Goal: Task Accomplishment & Management: Manage account settings

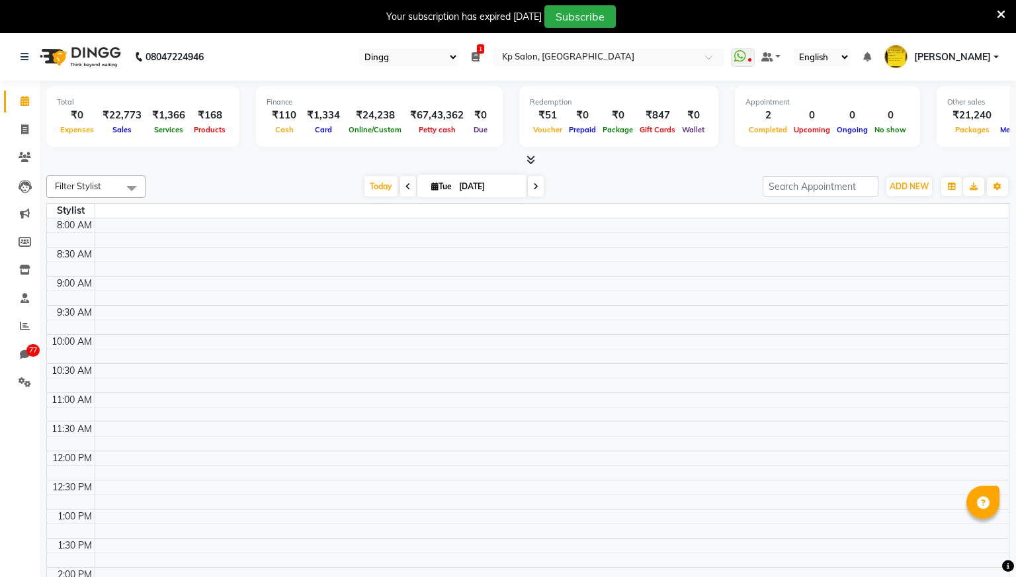
select select "28"
select select "en"
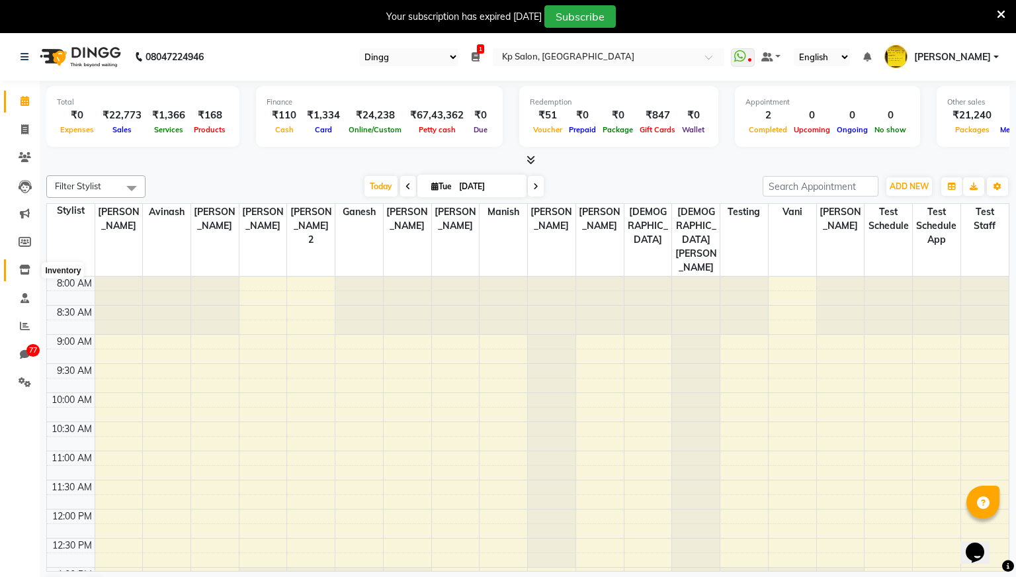
click at [26, 273] on icon at bounding box center [24, 270] width 11 height 10
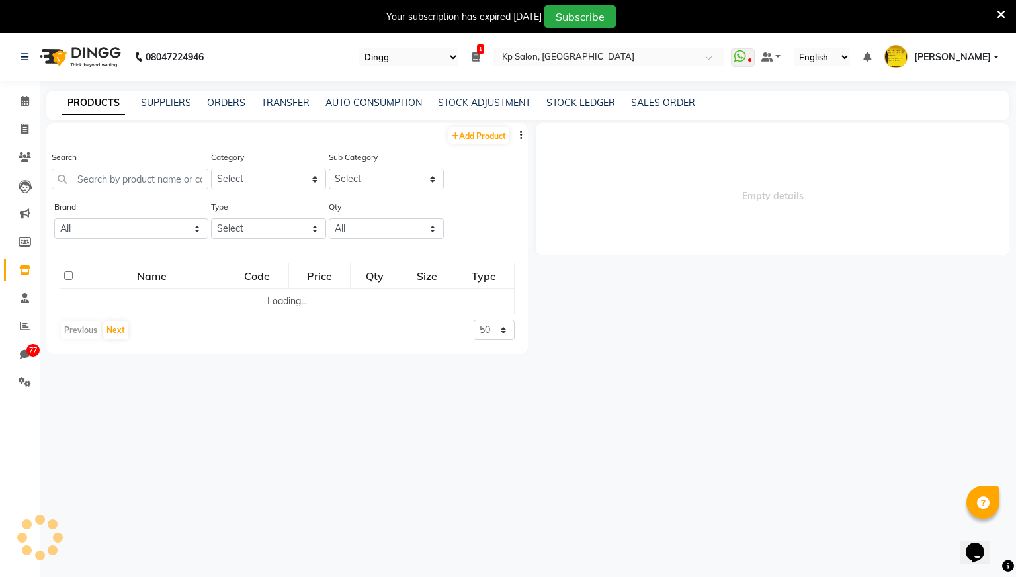
select select
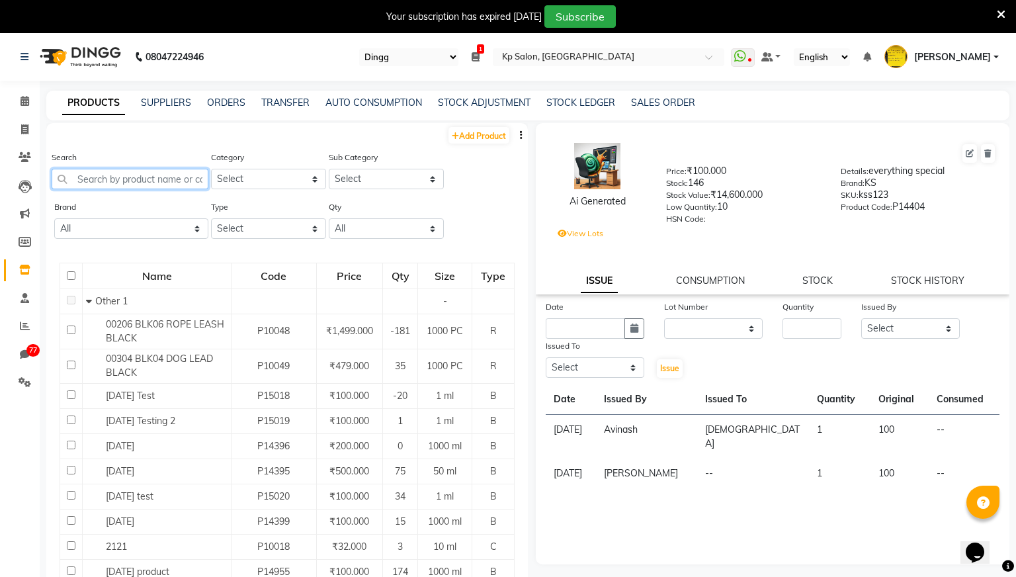
click at [169, 177] on input "text" at bounding box center [130, 179] width 157 height 21
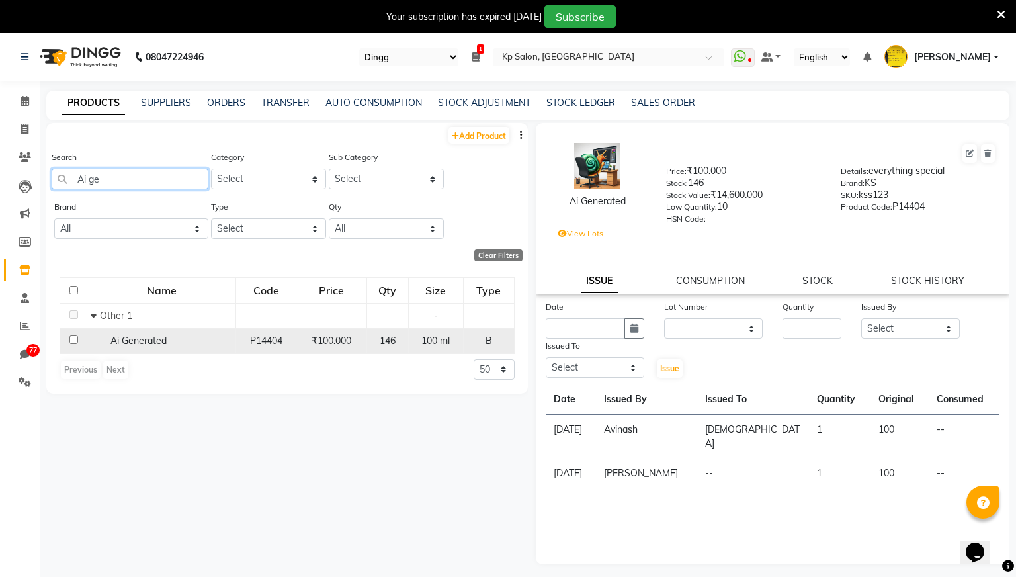
type input "Ai ge"
click at [317, 347] on div "₹100.000" at bounding box center [331, 341] width 59 height 14
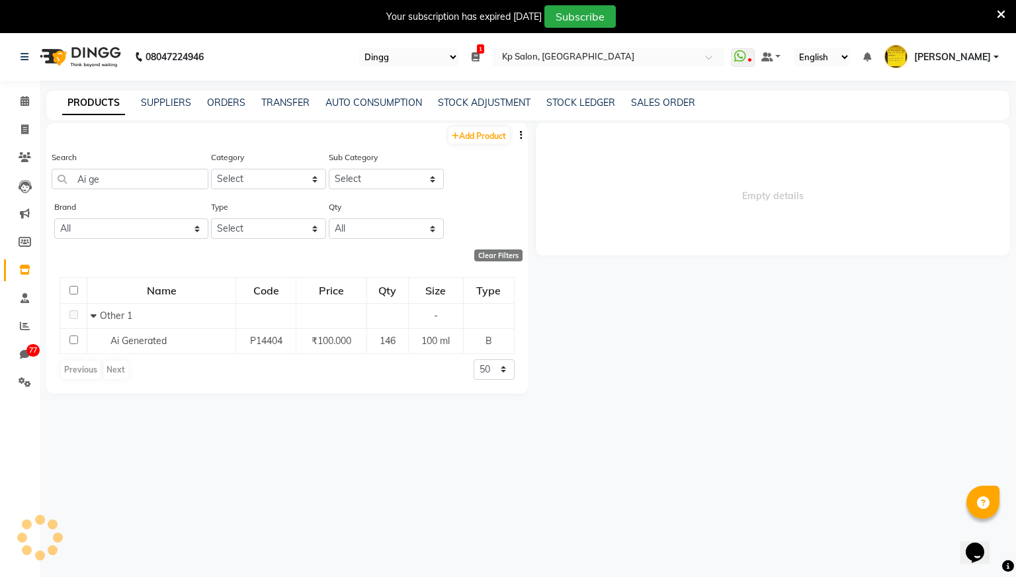
select select
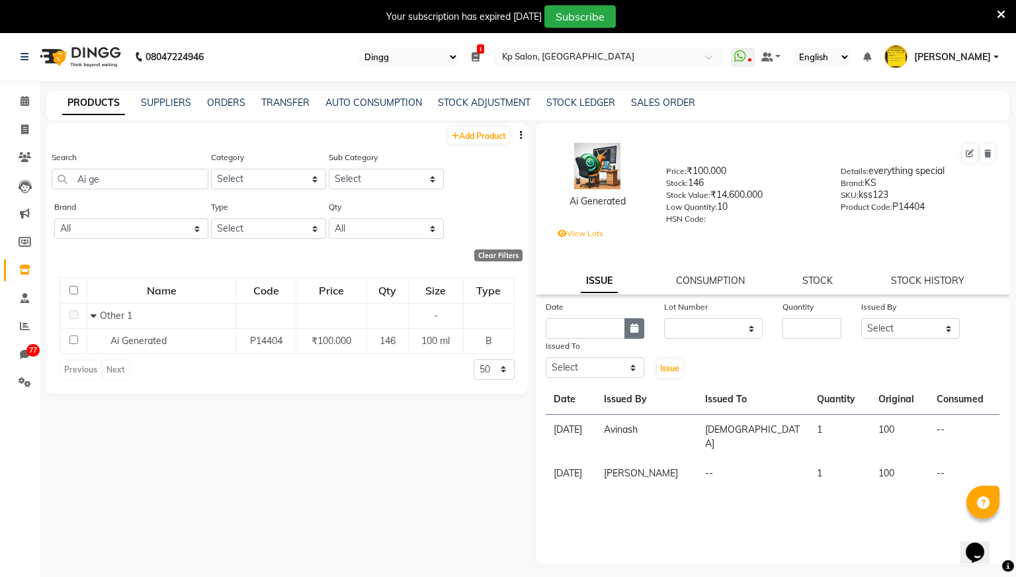
click at [634, 326] on icon "button" at bounding box center [634, 327] width 8 height 9
select select "9"
select select "2025"
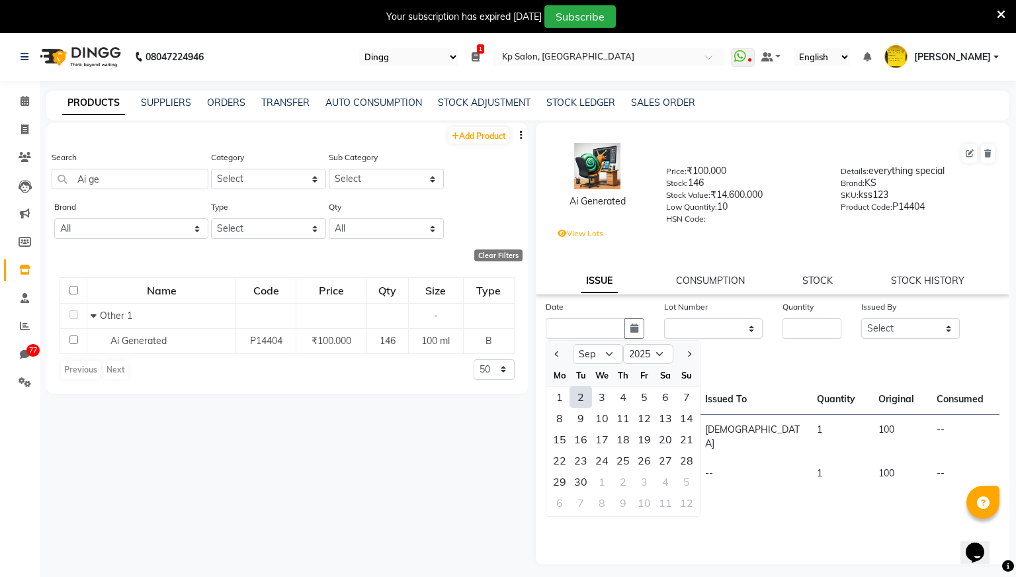
click at [735, 354] on div "Date Jan Feb Mar Apr May Jun [DATE] Aug Sep Oct Nov [DATE] 2016 2017 2018 2019 …" at bounding box center [773, 339] width 474 height 79
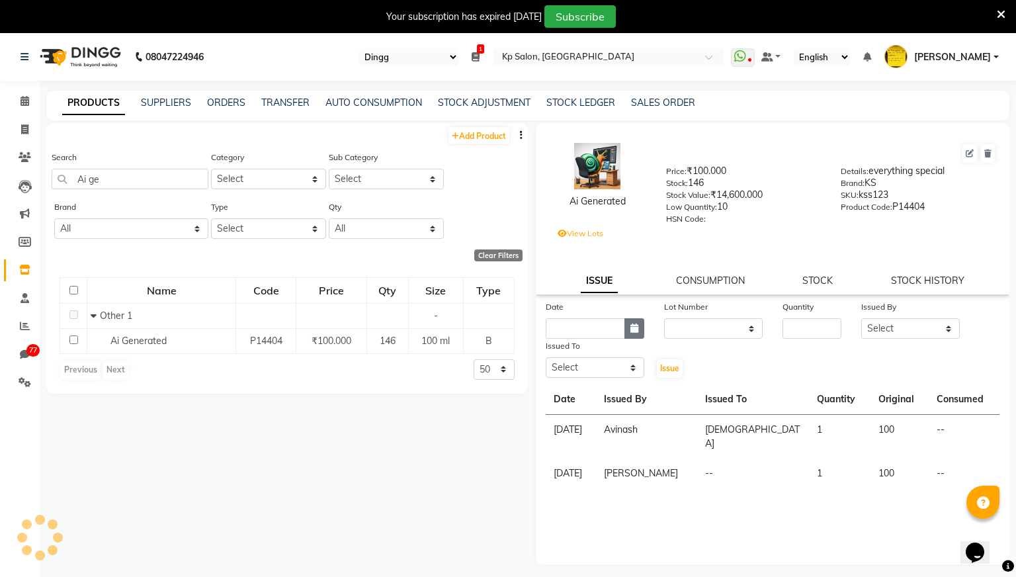
click at [638, 333] on icon "button" at bounding box center [634, 327] width 8 height 9
select select "9"
select select "2025"
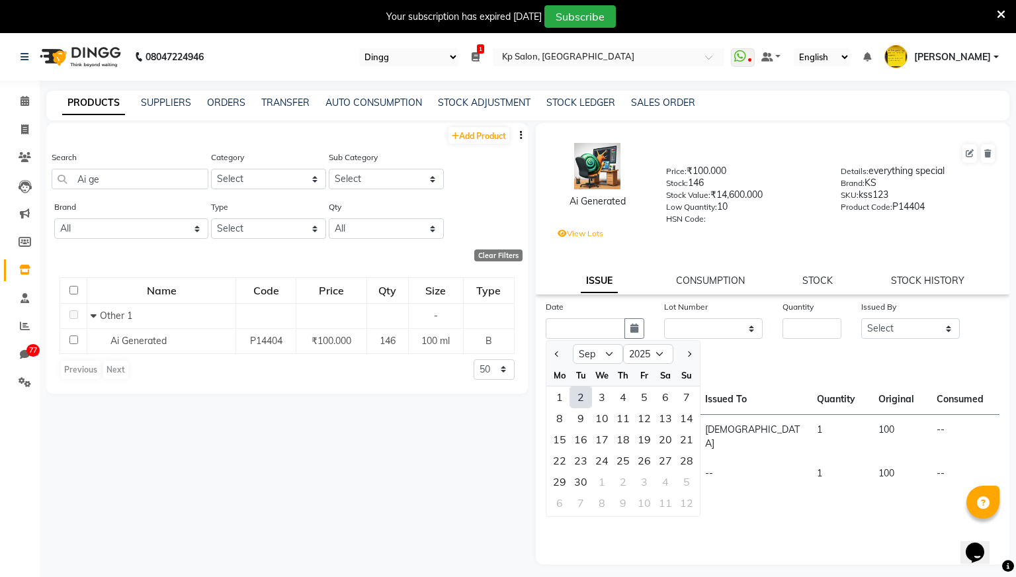
click at [581, 395] on div "2" at bounding box center [580, 396] width 21 height 21
type input "[DATE]"
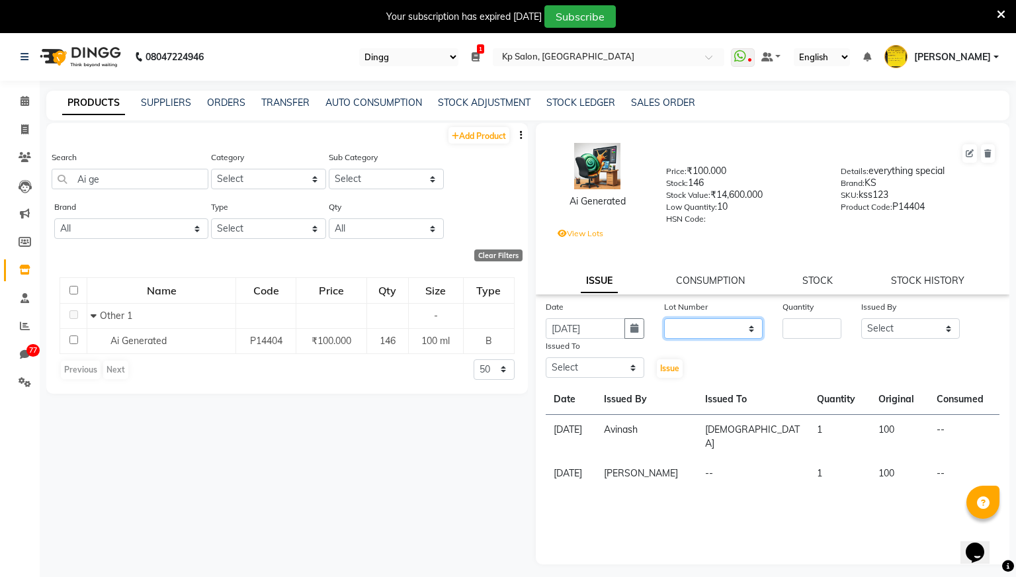
click at [750, 329] on select "None test1234 / [DATE] / [DATE] / [DATE] 144 / [DATE] 4532 / [DATE] 4532 / [DAT…" at bounding box center [713, 328] width 99 height 21
drag, startPoint x: 733, startPoint y: 460, endPoint x: 702, endPoint y: 460, distance: 30.4
click at [702, 460] on tr "[DATE] [PERSON_NAME] -- 1 100 --" at bounding box center [773, 473] width 454 height 30
click at [749, 359] on div "Date [DATE] Lot Number None test1234 / [DATE] / [DATE] / [DATE] 144 / [DATE] 45…" at bounding box center [773, 339] width 474 height 79
click at [753, 327] on select "None test1234 / [DATE] / [DATE] / [DATE] 144 / [DATE] 4532 / [DATE] 4532 / [DAT…" at bounding box center [713, 328] width 99 height 21
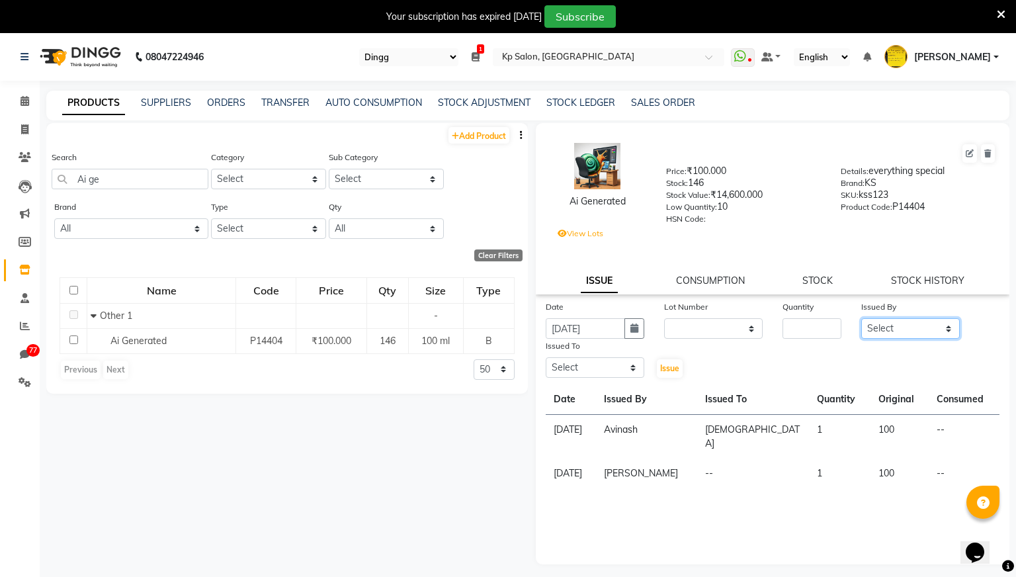
click at [908, 328] on select "Select [PERSON_NAME] [PERSON_NAME] [PERSON_NAME] [PERSON_NAME] Krishna [PERSON_…" at bounding box center [910, 328] width 99 height 21
select select "1019"
click at [861, 318] on select "Select [PERSON_NAME] [PERSON_NAME] [PERSON_NAME] [PERSON_NAME] Krishna [PERSON_…" at bounding box center [910, 328] width 99 height 21
click at [634, 370] on select "Select [PERSON_NAME] [PERSON_NAME] [PERSON_NAME] [PERSON_NAME] Krishna [PERSON_…" at bounding box center [595, 367] width 99 height 21
select select "1080"
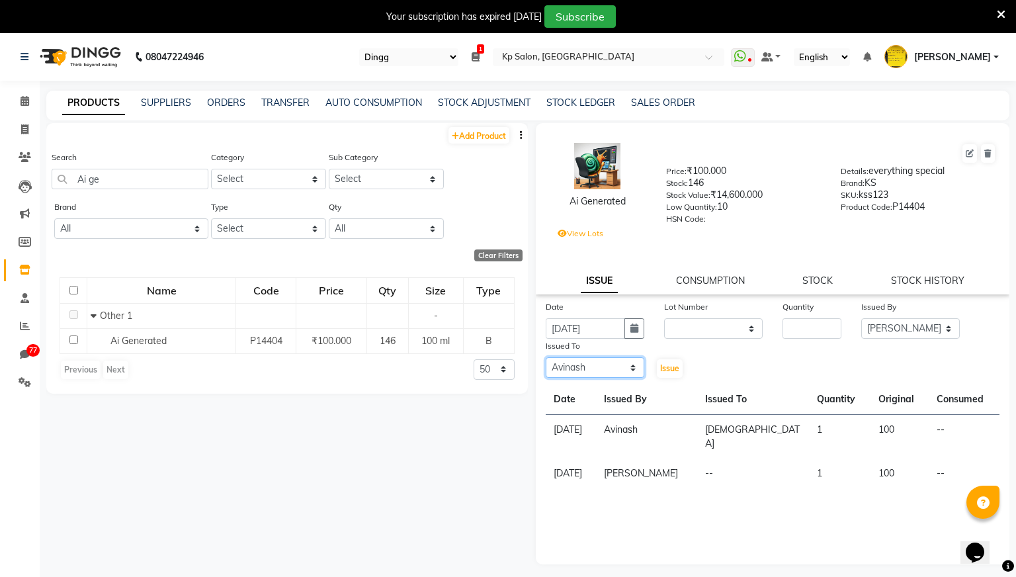
click at [546, 357] on select "Select [PERSON_NAME] [PERSON_NAME] [PERSON_NAME] [PERSON_NAME] Krishna [PERSON_…" at bounding box center [595, 367] width 99 height 21
click at [814, 329] on input "number" at bounding box center [812, 328] width 59 height 21
type input "146"
click at [701, 355] on div "Date [DATE] Lot Number None test1234 / [DATE] / [DATE] / [DATE] 144 / [DATE] 45…" at bounding box center [773, 339] width 474 height 79
click at [670, 365] on span "Issue" at bounding box center [669, 368] width 19 height 10
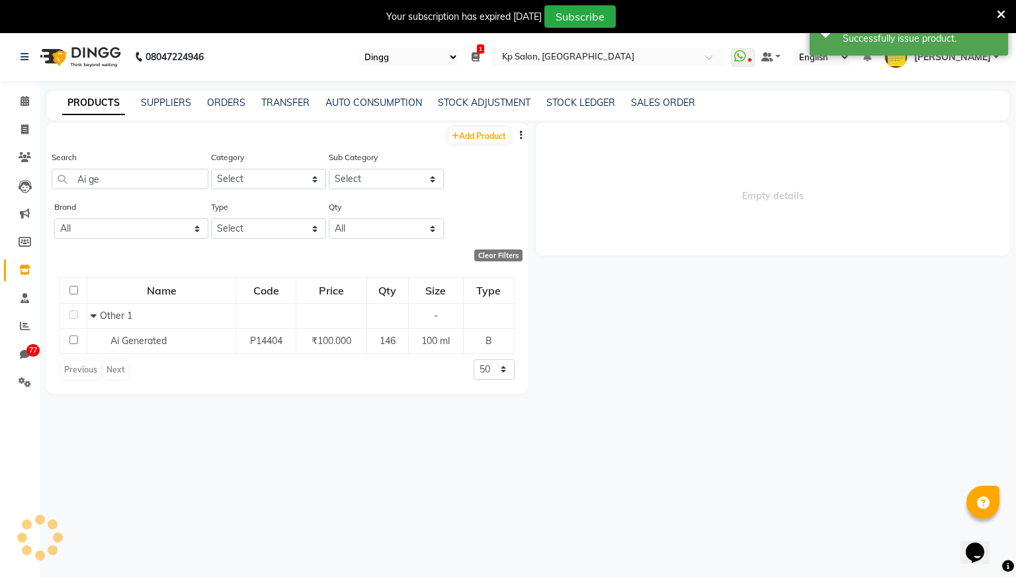
select select
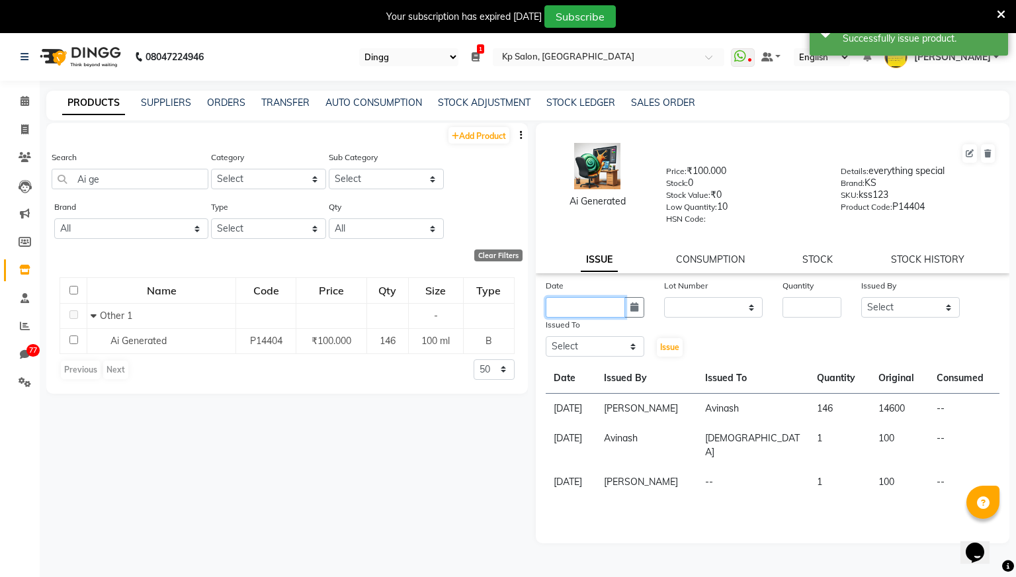
click at [602, 308] on input "text" at bounding box center [585, 307] width 79 height 21
select select "9"
select select "2025"
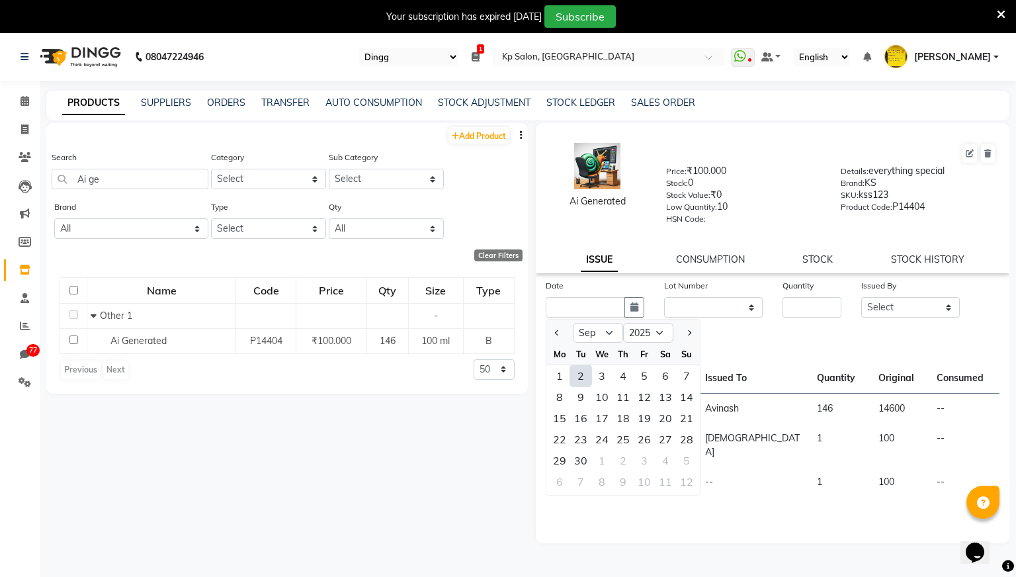
click at [583, 373] on div "2" at bounding box center [580, 375] width 21 height 21
type input "[DATE]"
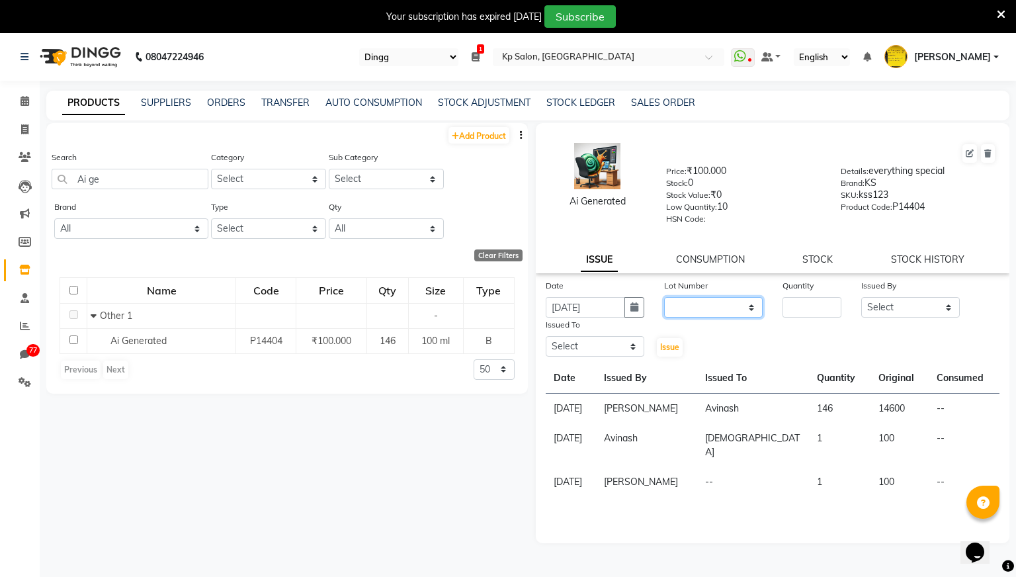
click at [751, 309] on select "None" at bounding box center [713, 307] width 99 height 21
click at [807, 302] on input "number" at bounding box center [812, 307] width 59 height 21
type input "1"
click at [908, 312] on select "Select [PERSON_NAME] [PERSON_NAME] [PERSON_NAME] [PERSON_NAME] Krishna [PERSON_…" at bounding box center [910, 307] width 99 height 21
select select "1019"
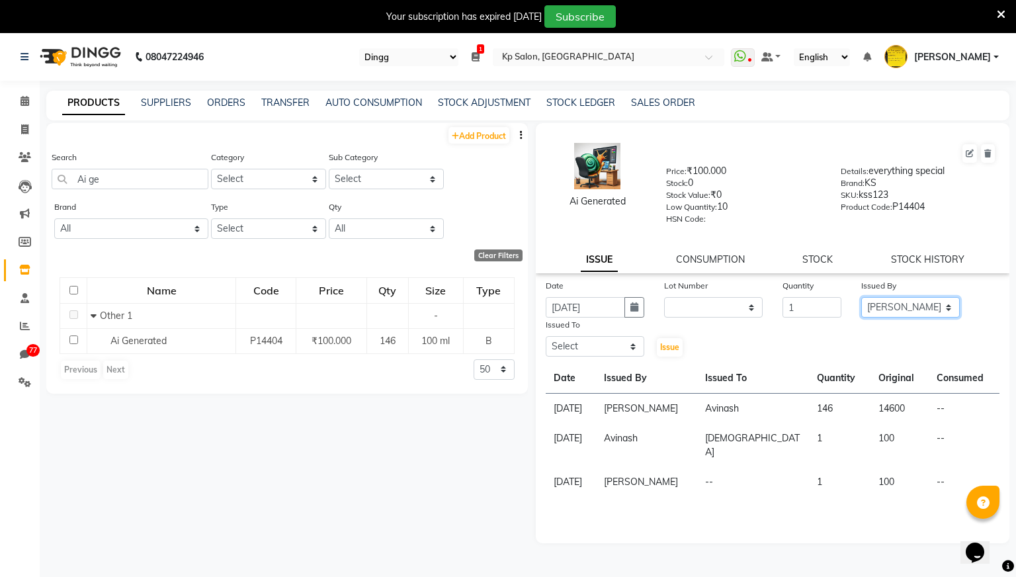
click at [861, 297] on select "Select [PERSON_NAME] [PERSON_NAME] [PERSON_NAME] [PERSON_NAME] Krishna [PERSON_…" at bounding box center [910, 307] width 99 height 21
click at [634, 350] on select "Select [PERSON_NAME] [PERSON_NAME] [PERSON_NAME] [PERSON_NAME] Krishna [PERSON_…" at bounding box center [595, 346] width 99 height 21
select select "1407"
click at [546, 336] on select "Select [PERSON_NAME] [PERSON_NAME] [PERSON_NAME] [PERSON_NAME] Krishna [PERSON_…" at bounding box center [595, 346] width 99 height 21
click at [665, 348] on span "Issue" at bounding box center [669, 347] width 19 height 10
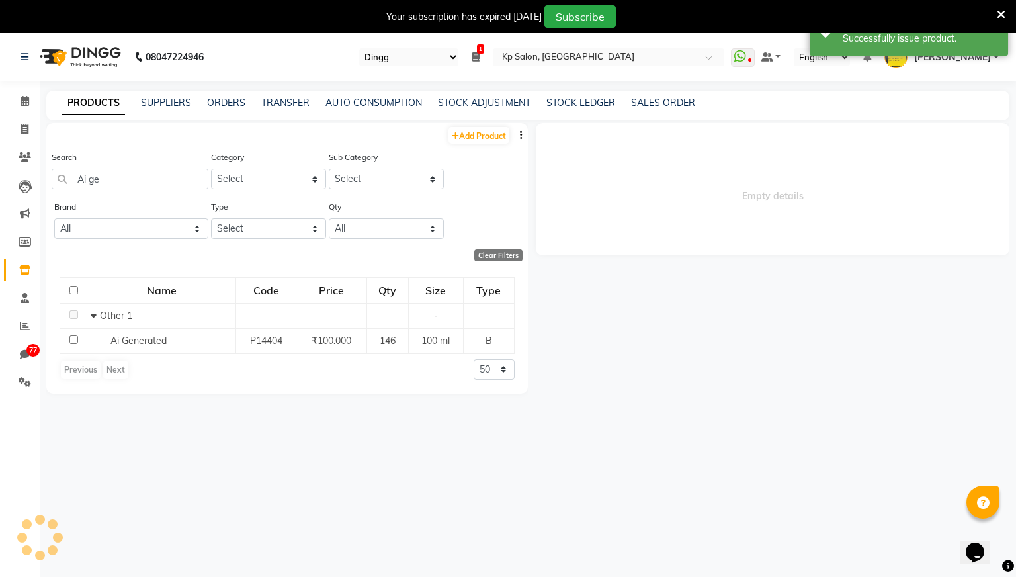
select select
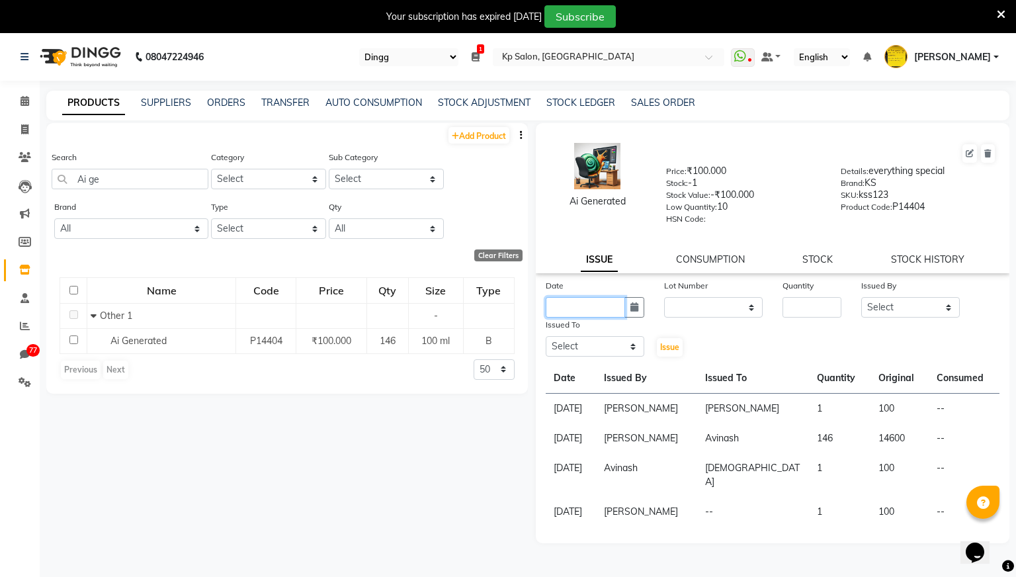
click at [613, 313] on input "text" at bounding box center [585, 307] width 79 height 21
select select "9"
select select "2025"
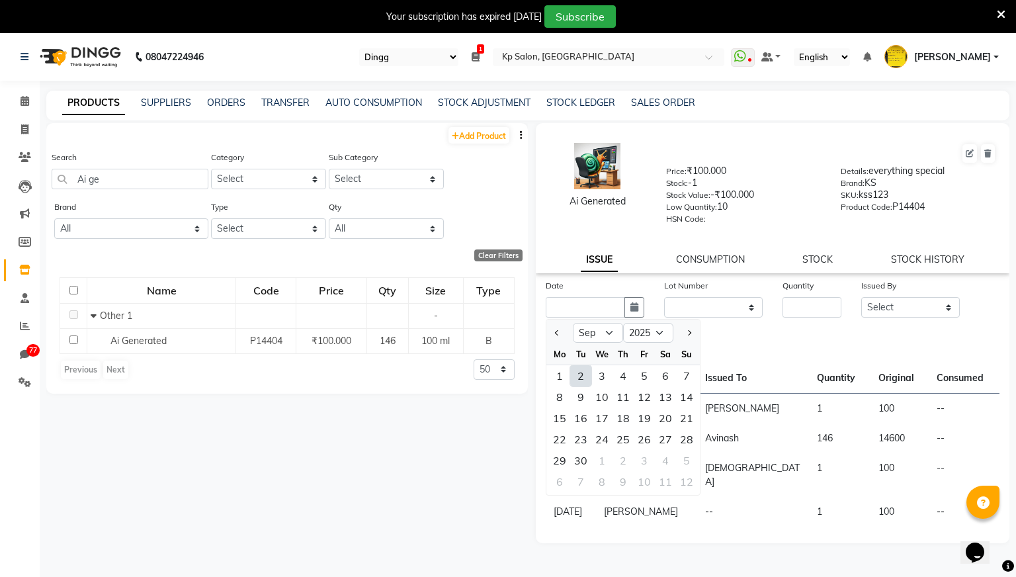
click at [578, 370] on div "2" at bounding box center [580, 375] width 21 height 21
type input "[DATE]"
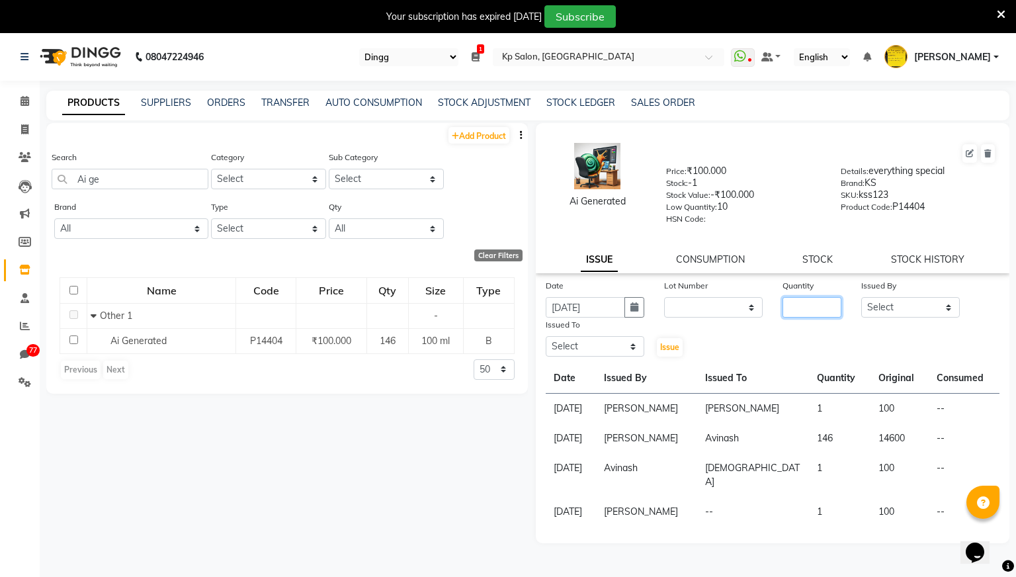
click at [810, 297] on input "number" at bounding box center [812, 307] width 59 height 21
type input "1"
click at [889, 307] on select "Select [PERSON_NAME] [PERSON_NAME] [PERSON_NAME] [PERSON_NAME] Krishna [PERSON_…" at bounding box center [910, 307] width 99 height 21
select select "1019"
click at [861, 297] on select "Select [PERSON_NAME] [PERSON_NAME] [PERSON_NAME] [PERSON_NAME] Krishna [PERSON_…" at bounding box center [910, 307] width 99 height 21
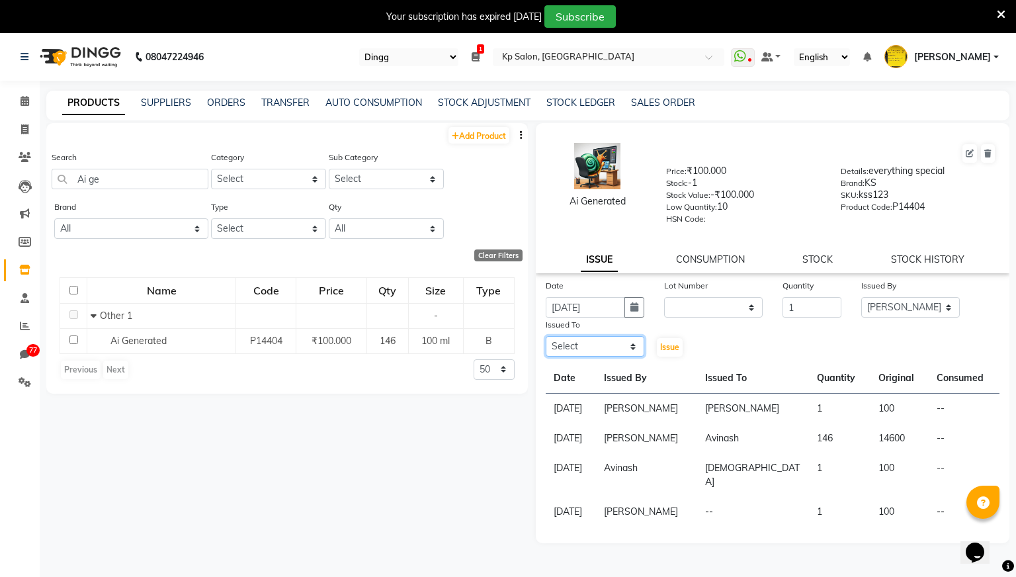
click at [638, 345] on select "Select [PERSON_NAME] [PERSON_NAME] [PERSON_NAME] [PERSON_NAME] Krishna [PERSON_…" at bounding box center [595, 346] width 99 height 21
select select "1407"
click at [546, 336] on select "Select [PERSON_NAME] [PERSON_NAME] [PERSON_NAME] [PERSON_NAME] Krishna [PERSON_…" at bounding box center [595, 346] width 99 height 21
click at [667, 351] on span "Issue" at bounding box center [669, 347] width 19 height 10
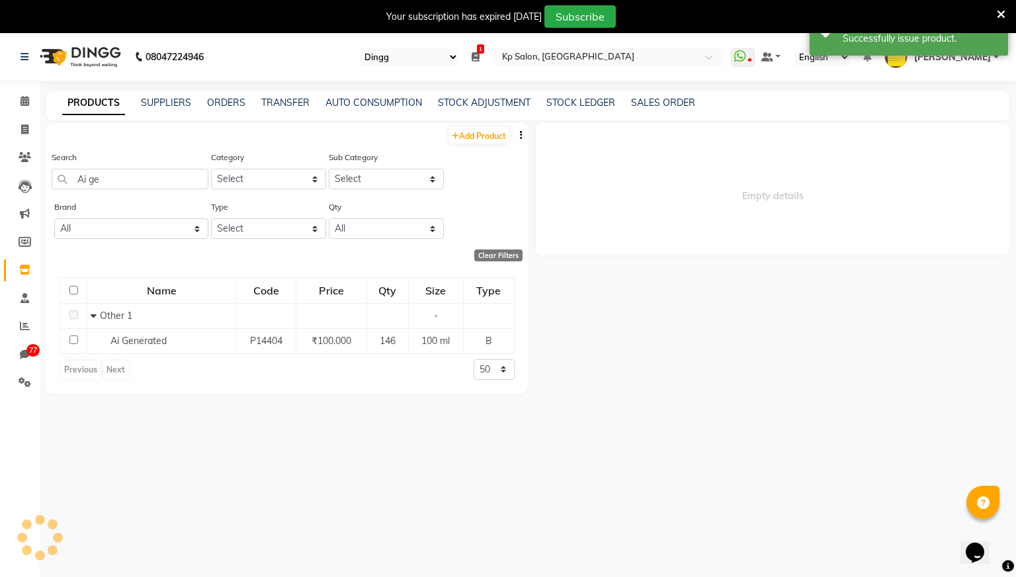
select select
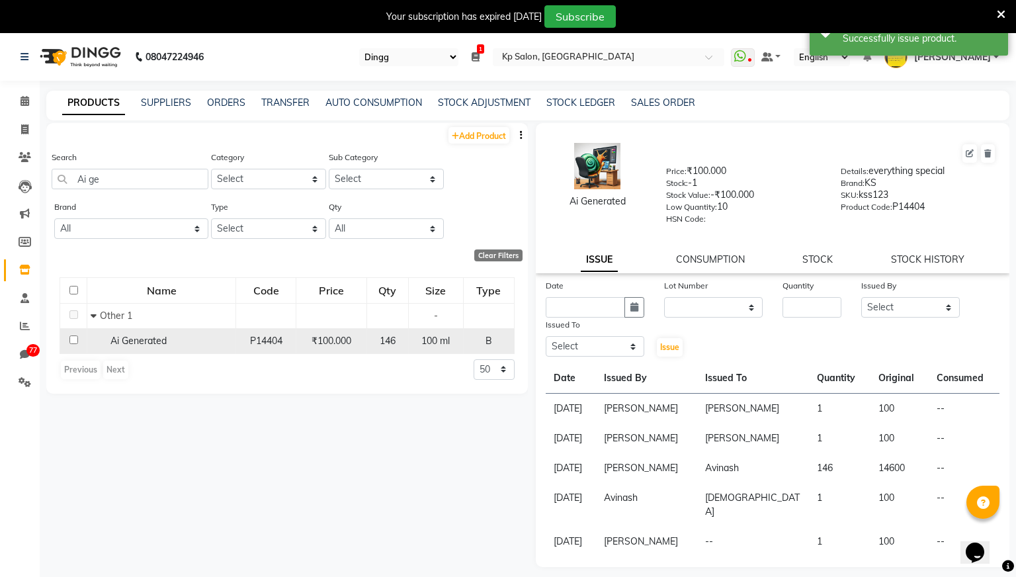
click at [154, 341] on span "Ai Generated" at bounding box center [138, 341] width 56 height 12
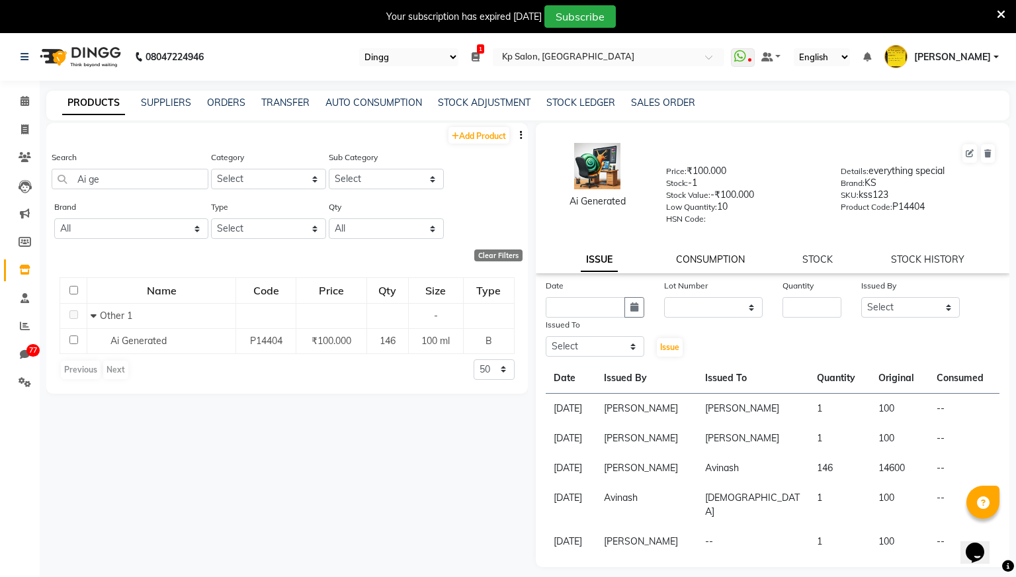
click at [722, 255] on link "CONSUMPTION" at bounding box center [710, 259] width 69 height 12
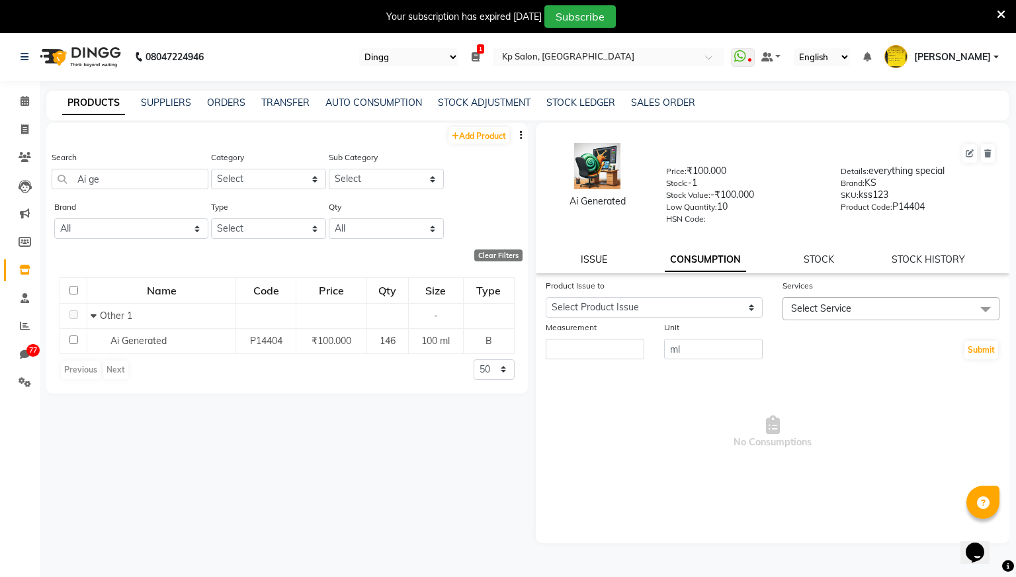
click at [594, 263] on link "ISSUE" at bounding box center [594, 259] width 26 height 12
select select
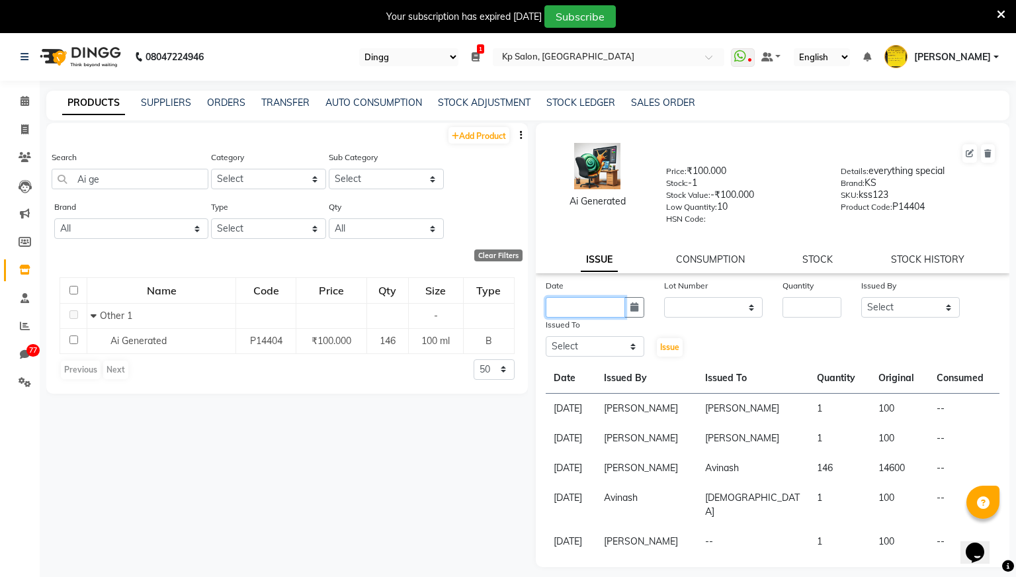
click at [601, 312] on input "text" at bounding box center [585, 307] width 79 height 21
select select "9"
select select "2025"
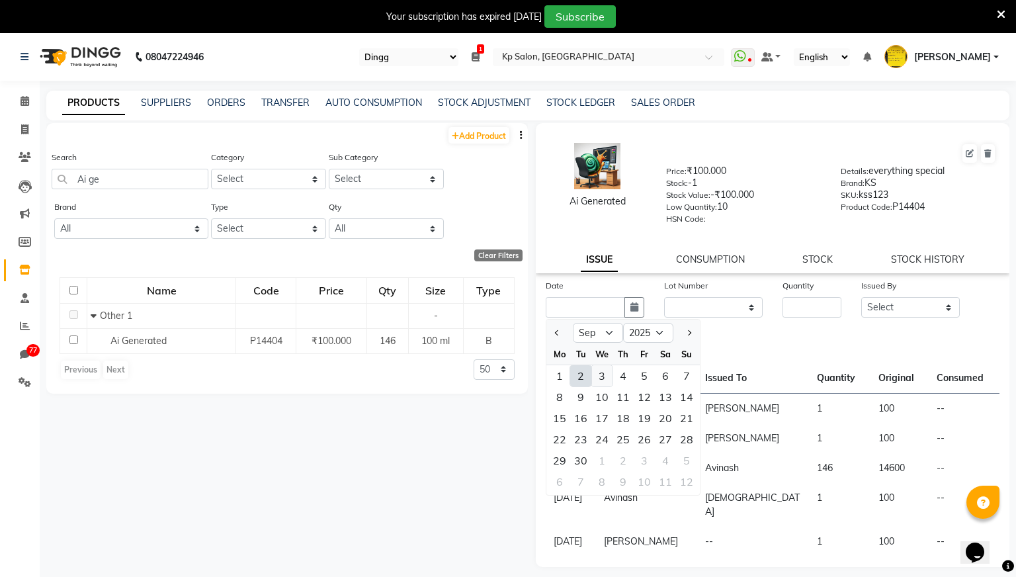
click at [602, 374] on div "3" at bounding box center [601, 375] width 21 height 21
type input "[DATE]"
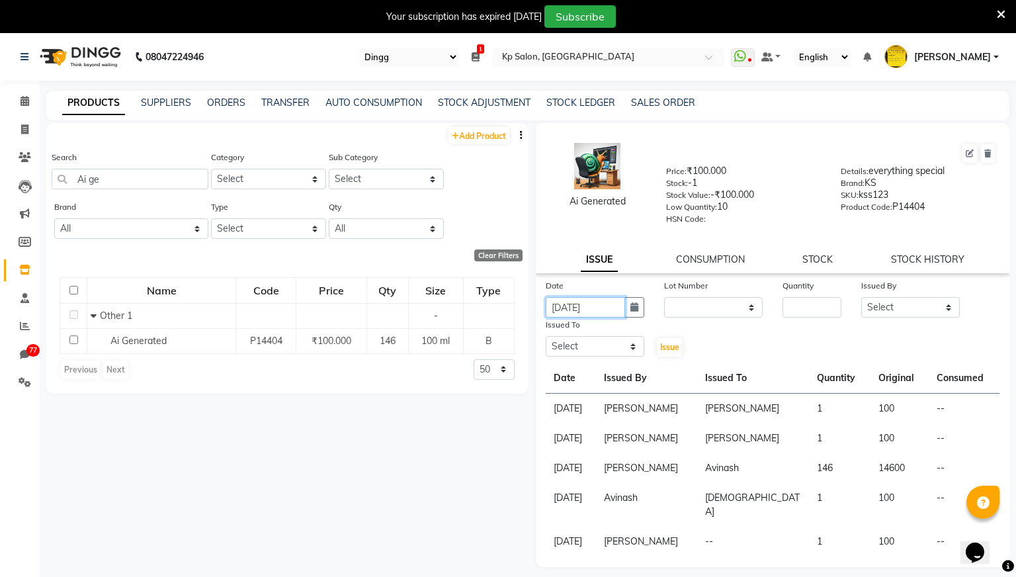
click at [577, 314] on input "[DATE]" at bounding box center [585, 307] width 79 height 21
select select "9"
select select "2025"
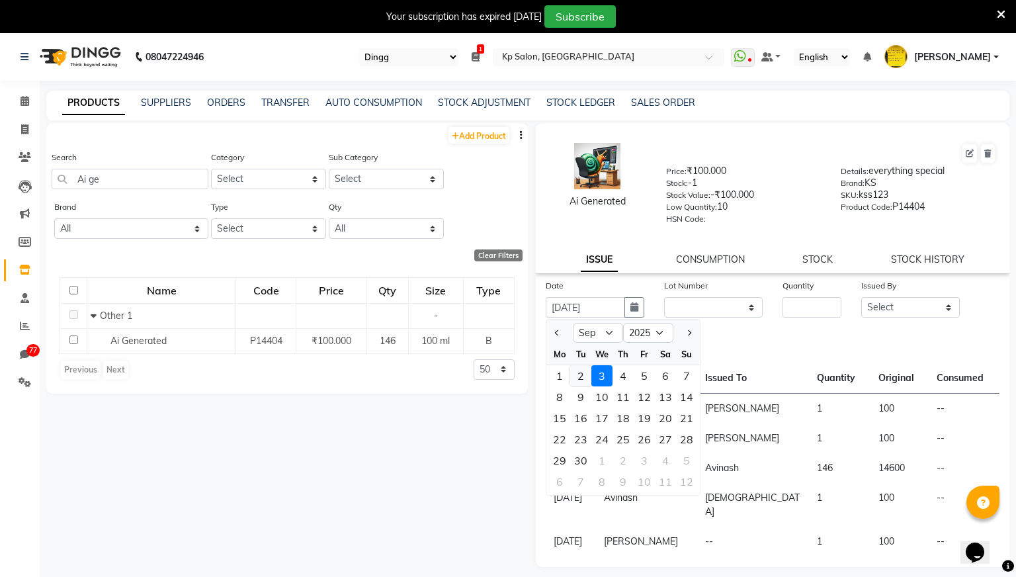
click at [581, 376] on div "2" at bounding box center [580, 375] width 21 height 21
type input "[DATE]"
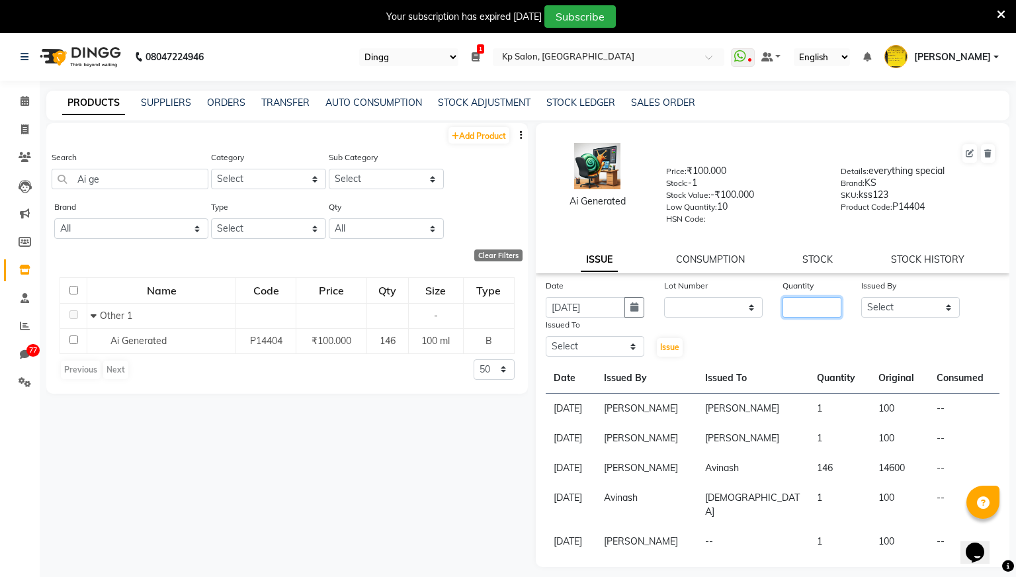
click at [808, 301] on input "number" at bounding box center [812, 307] width 59 height 21
type input "10"
click at [886, 314] on select "Select [PERSON_NAME] [PERSON_NAME] [PERSON_NAME] [PERSON_NAME] Krishna [PERSON_…" at bounding box center [910, 307] width 99 height 21
select select "1019"
click at [861, 297] on select "Select [PERSON_NAME] [PERSON_NAME] [PERSON_NAME] [PERSON_NAME] Krishna [PERSON_…" at bounding box center [910, 307] width 99 height 21
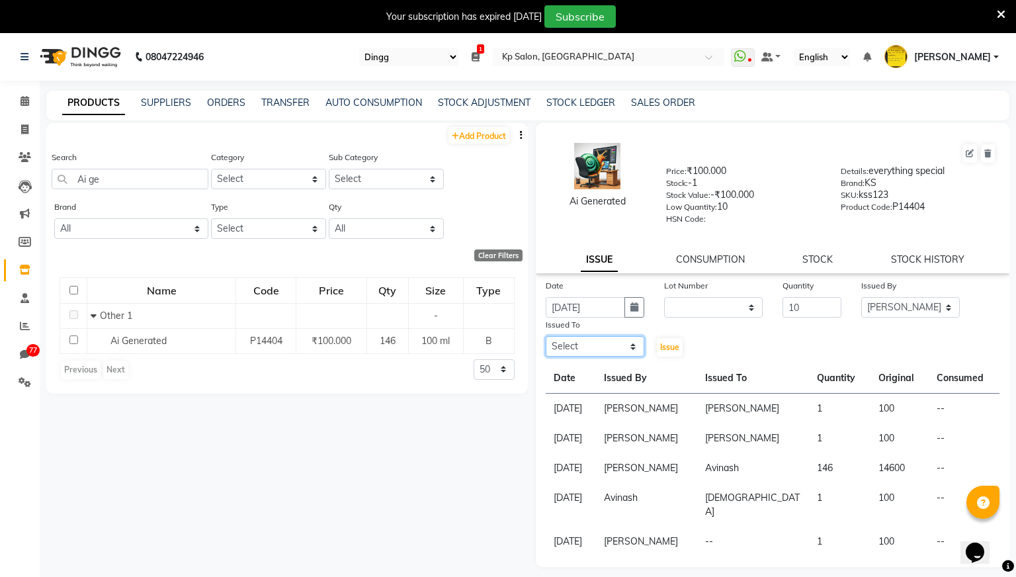
click at [622, 340] on select "Select [PERSON_NAME] [PERSON_NAME] [PERSON_NAME] [PERSON_NAME] Krishna [PERSON_…" at bounding box center [595, 346] width 99 height 21
select select "259"
click at [546, 336] on select "Select [PERSON_NAME] [PERSON_NAME] [PERSON_NAME] [PERSON_NAME] Krishna [PERSON_…" at bounding box center [595, 346] width 99 height 21
click at [676, 347] on span "Issue" at bounding box center [669, 347] width 19 height 10
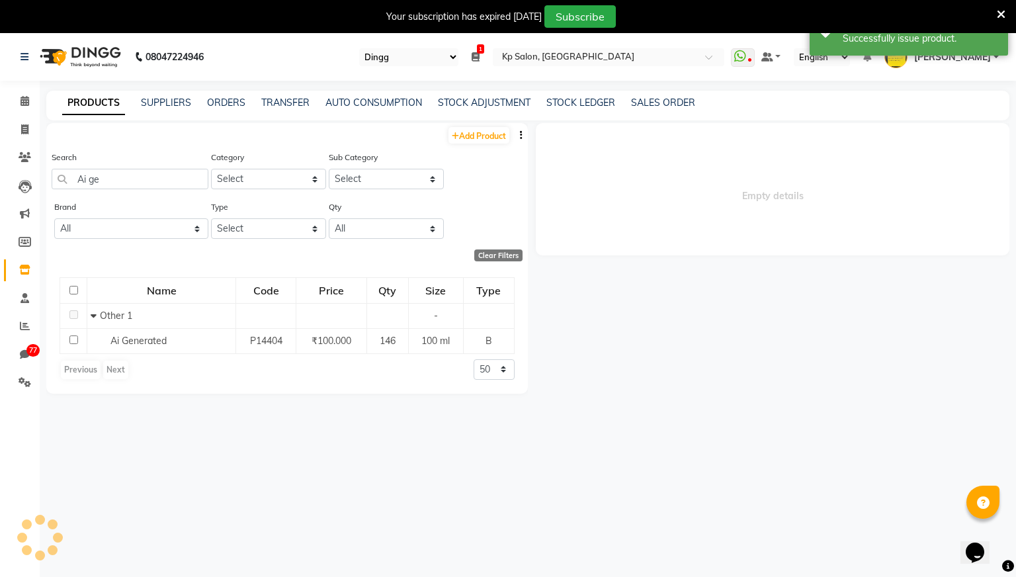
select select
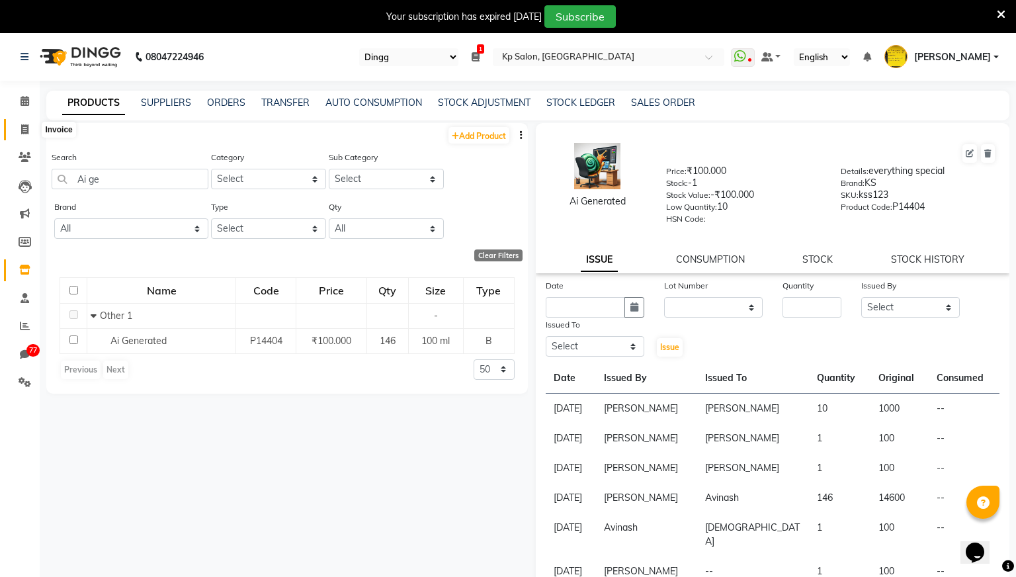
click at [20, 134] on span at bounding box center [24, 129] width 23 height 15
select select "service"
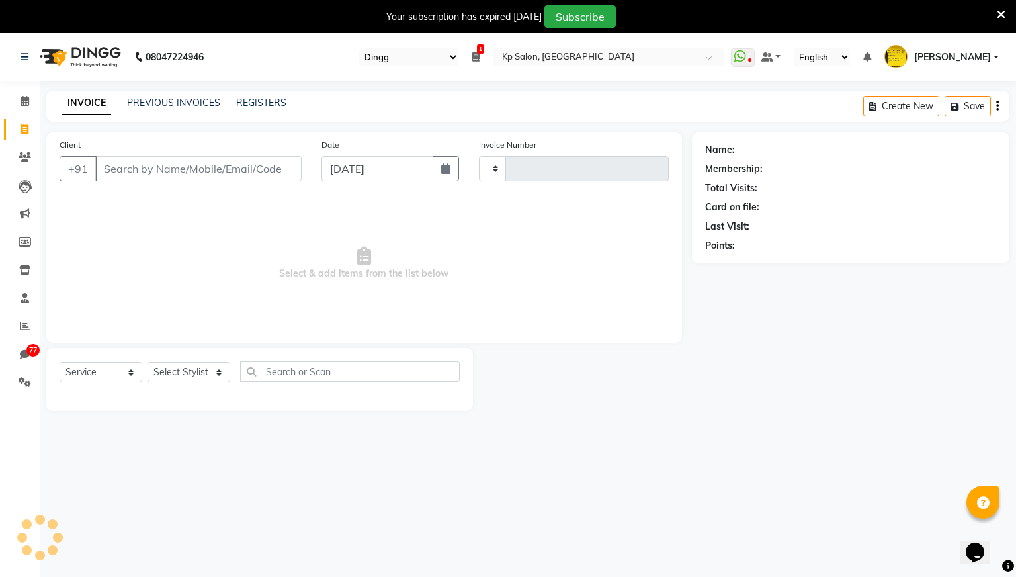
scroll to position [33, 0]
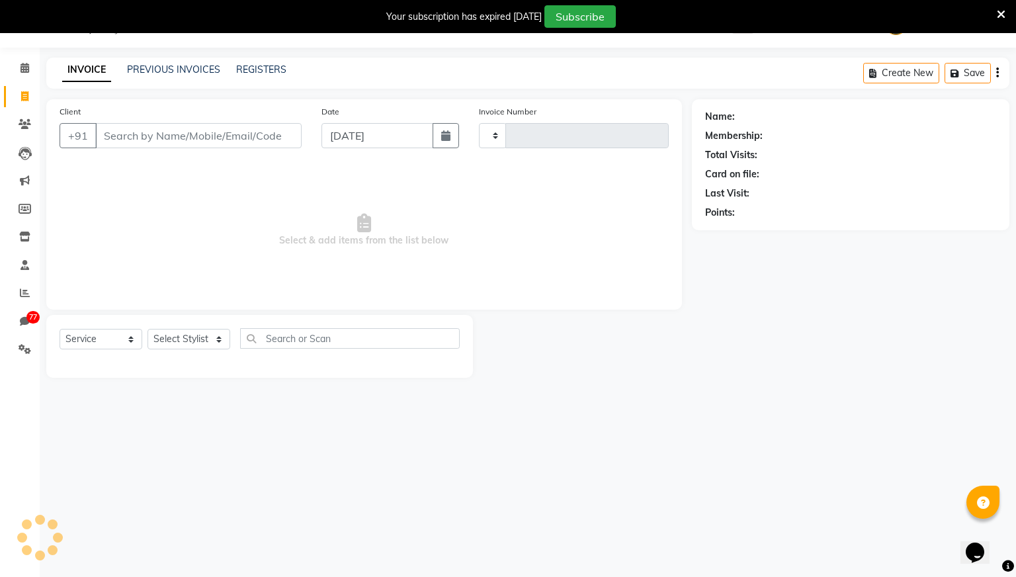
type input "0968"
select select "554"
click at [238, 134] on input "Client" at bounding box center [198, 135] width 206 height 25
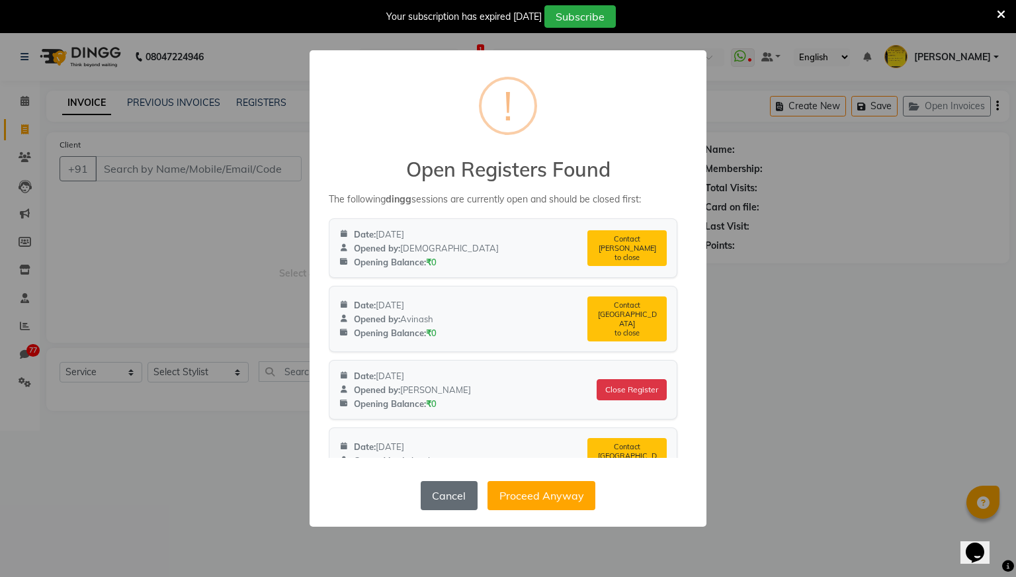
click at [449, 496] on button "Cancel" at bounding box center [449, 495] width 57 height 29
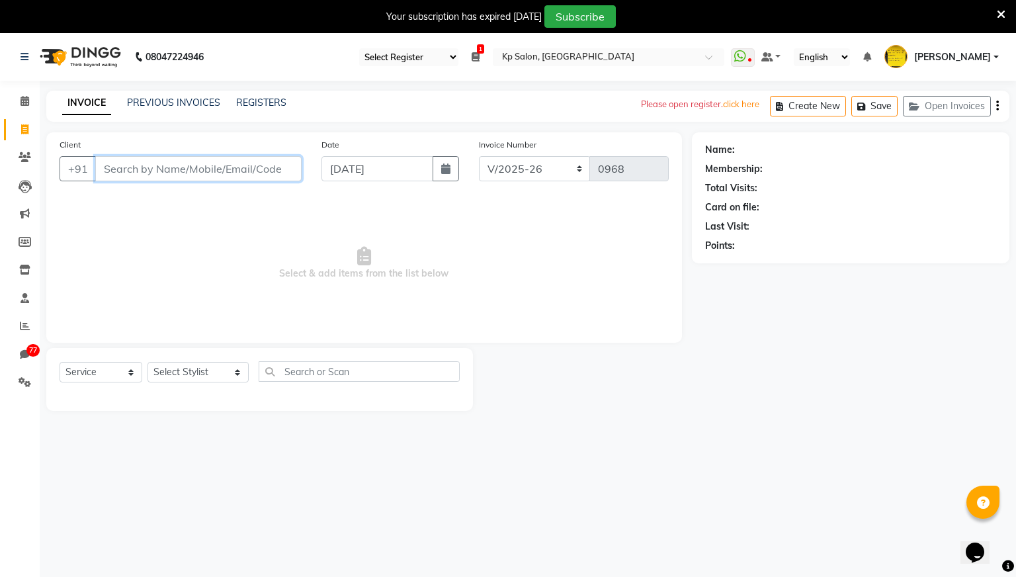
click at [198, 165] on input "Client" at bounding box center [198, 168] width 206 height 25
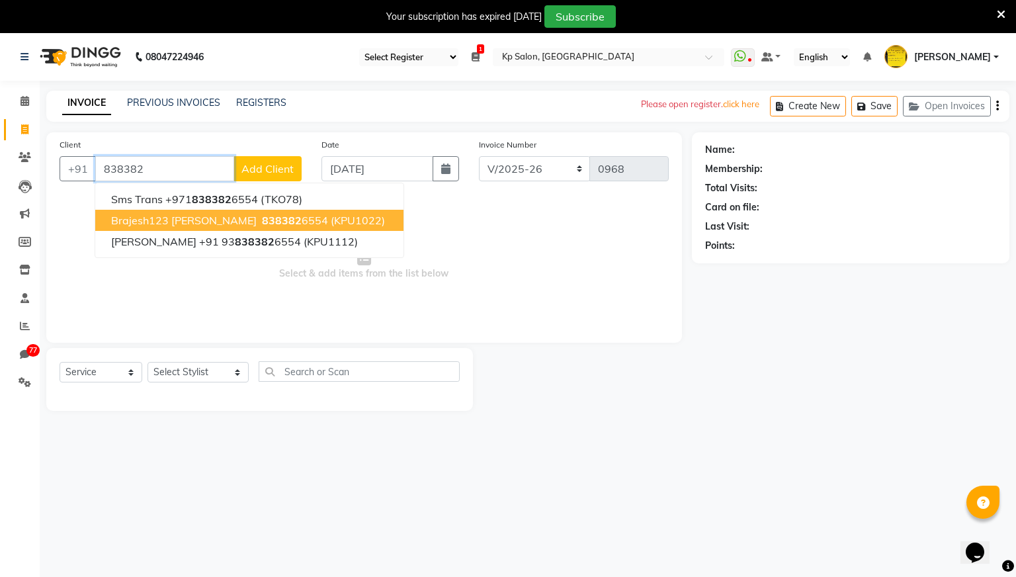
click at [175, 218] on span "brajesh123 [PERSON_NAME]" at bounding box center [184, 220] width 146 height 13
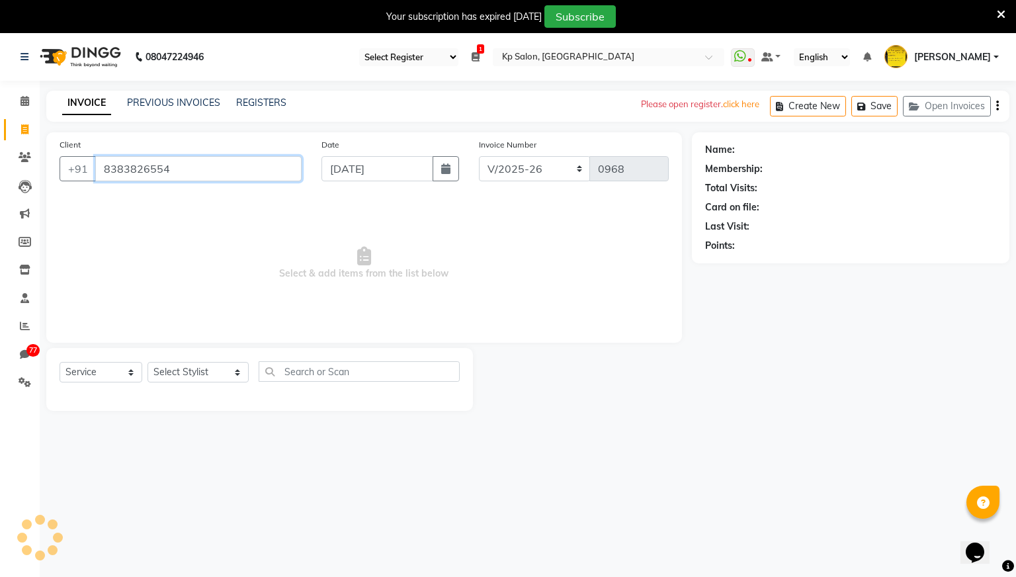
type input "8383826554"
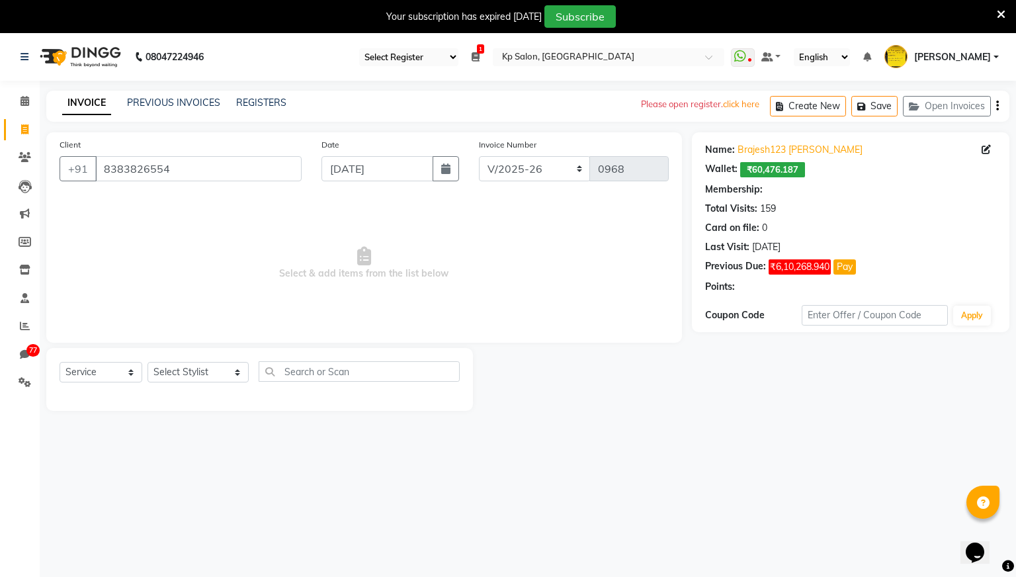
select select "2: Object"
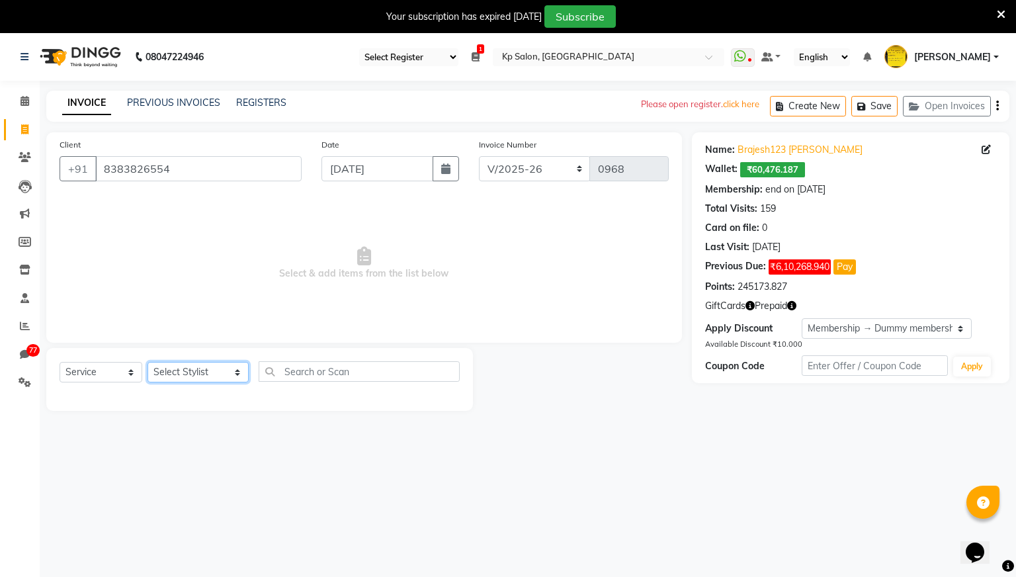
click at [221, 374] on select "Select Stylist [PERSON_NAME] [PERSON_NAME] Ganesh Jiya [PERSON_NAME] Krishna [P…" at bounding box center [198, 372] width 101 height 21
select select "1019"
click at [148, 362] on select "Select Stylist [PERSON_NAME] [PERSON_NAME] Ganesh Jiya [PERSON_NAME] Krishna [P…" at bounding box center [198, 372] width 101 height 21
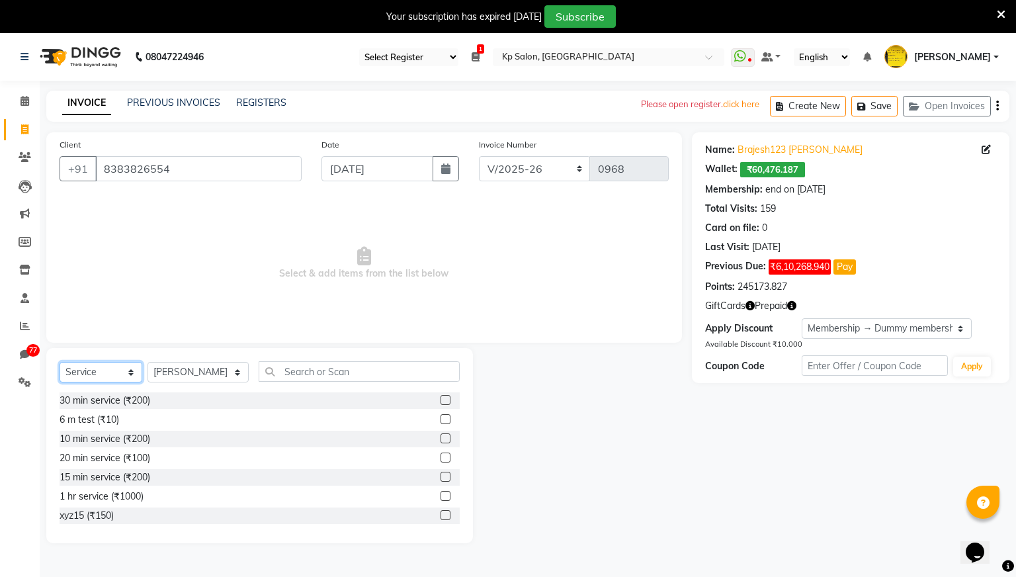
click at [127, 373] on select "Select Service Product Membership Package Voucher Prepaid Gift Card" at bounding box center [101, 372] width 83 height 21
select select "product"
click at [60, 362] on select "Select Service Product Membership Package Voucher Prepaid Gift Card" at bounding box center [101, 372] width 83 height 21
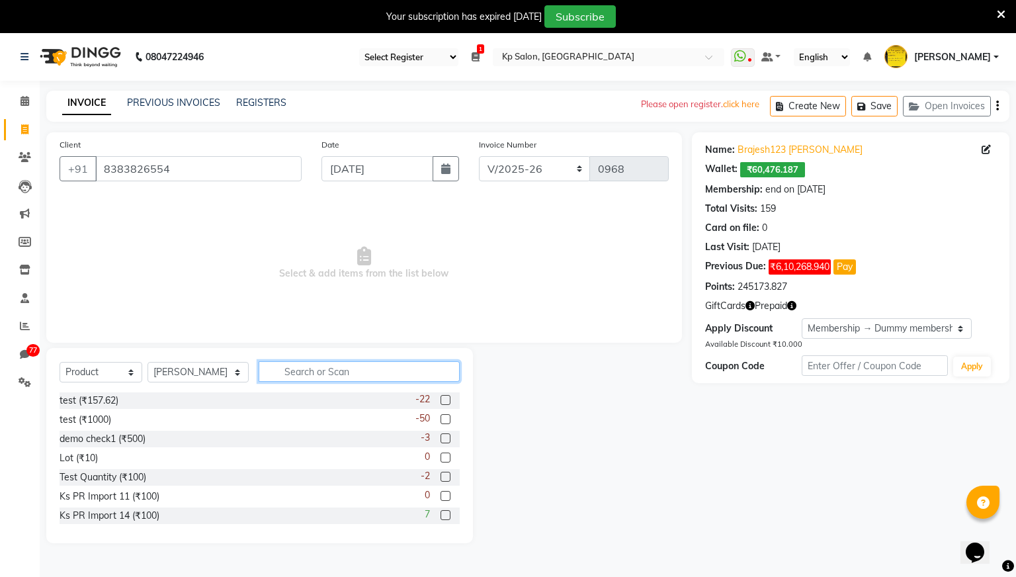
click at [333, 374] on input "text" at bounding box center [359, 371] width 201 height 21
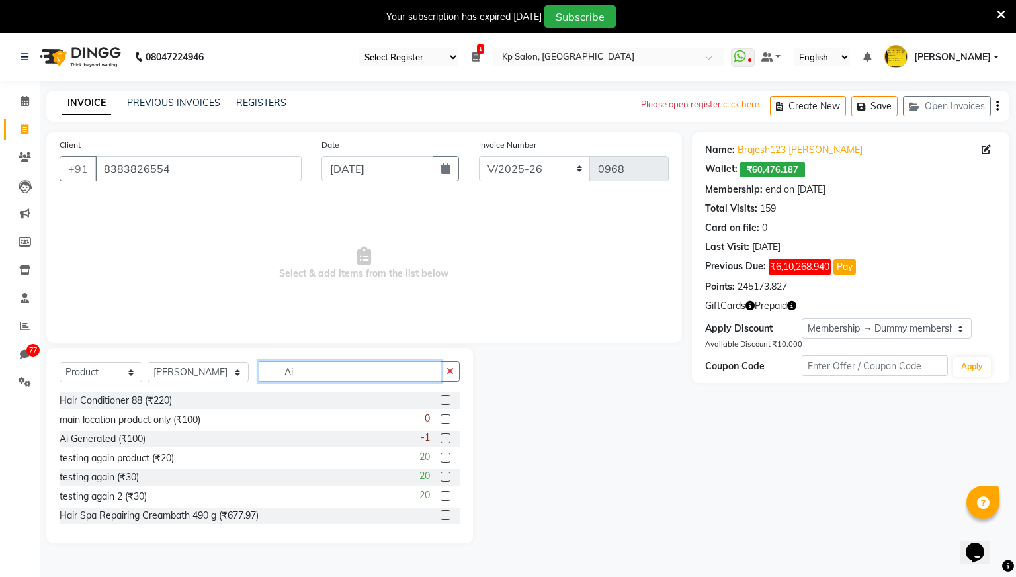
type input "Ai"
click at [446, 439] on label at bounding box center [446, 438] width 10 height 10
click at [446, 439] on input "checkbox" at bounding box center [445, 439] width 9 height 9
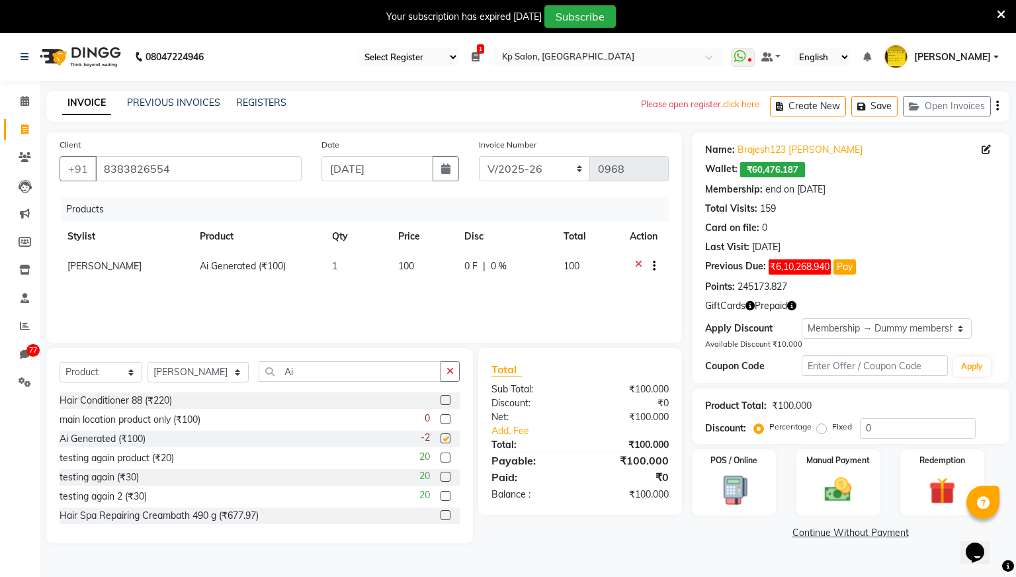
checkbox input "false"
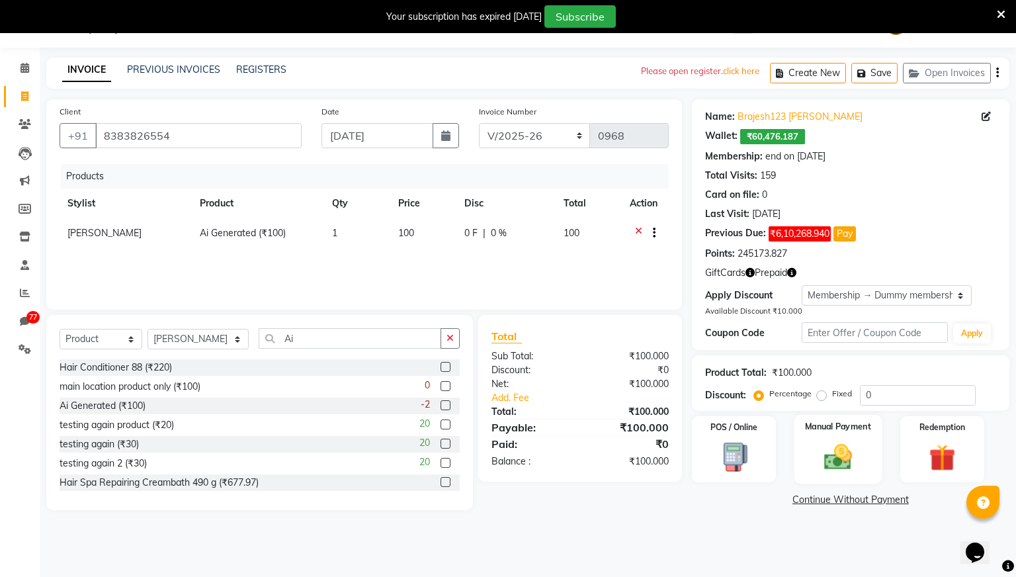
click at [828, 448] on img at bounding box center [838, 457] width 45 height 32
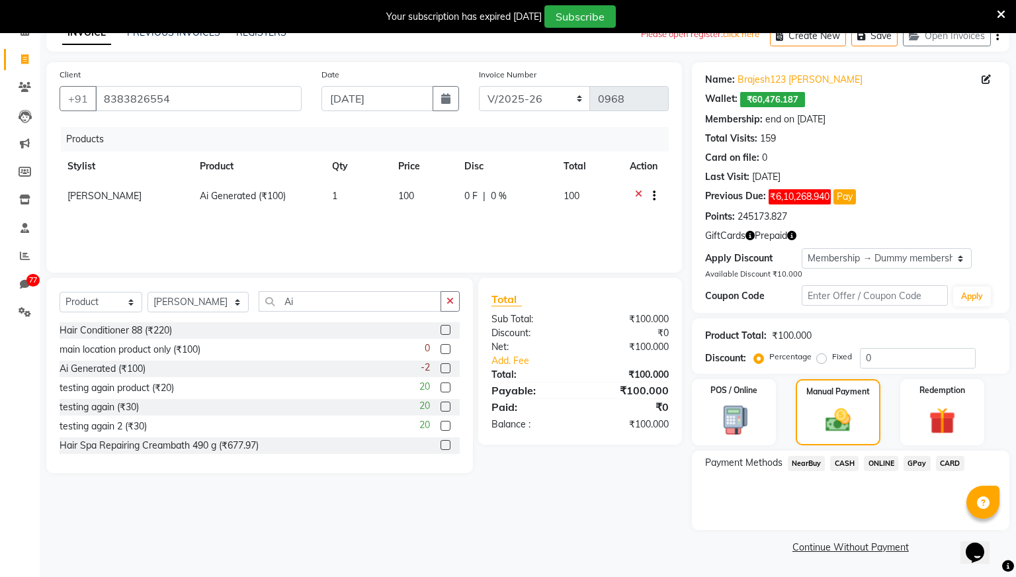
click at [840, 463] on span "CASH" at bounding box center [844, 463] width 28 height 15
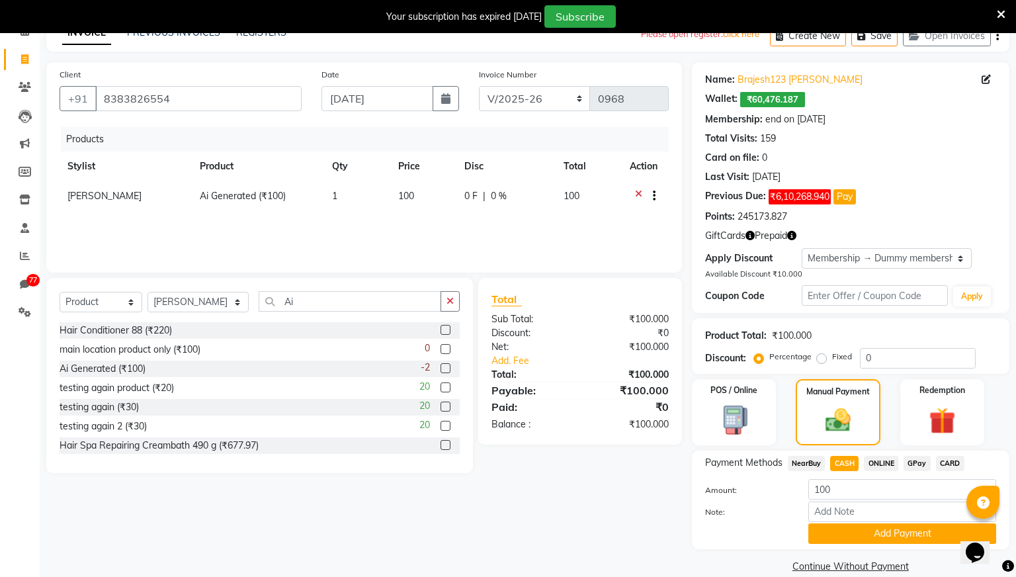
scroll to position [89, 0]
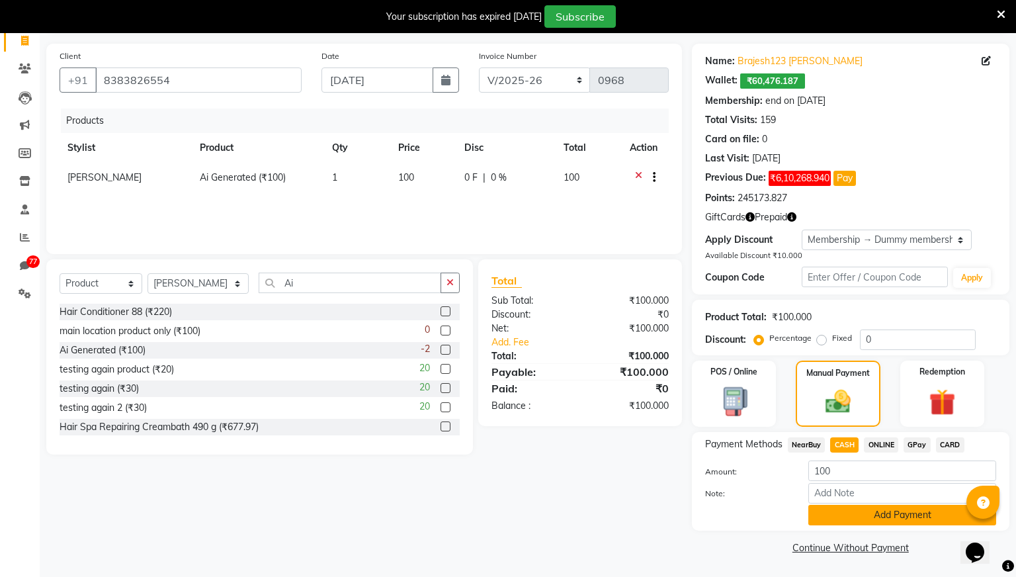
click at [839, 516] on button "Add Payment" at bounding box center [902, 515] width 188 height 21
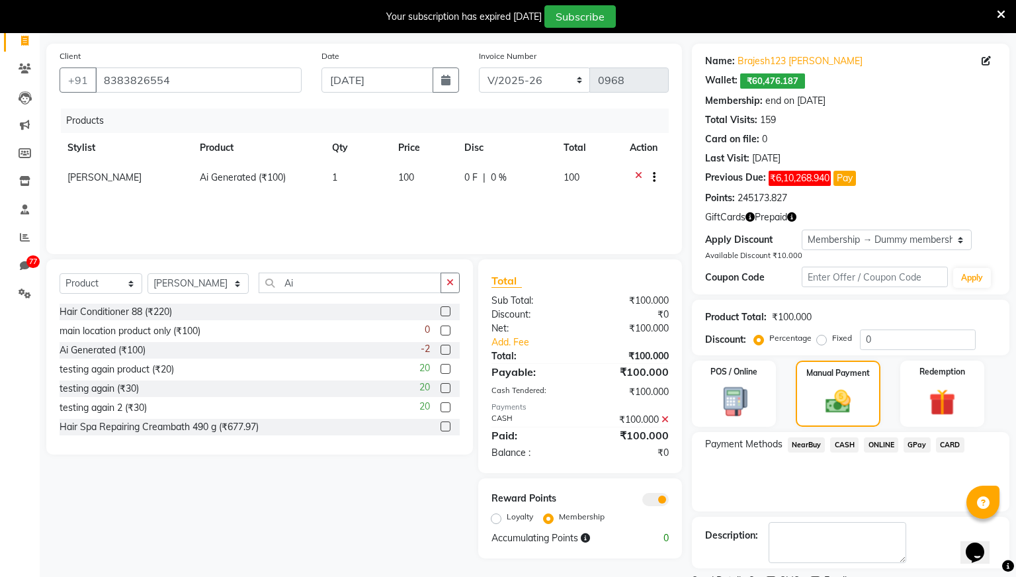
scroll to position [145, 0]
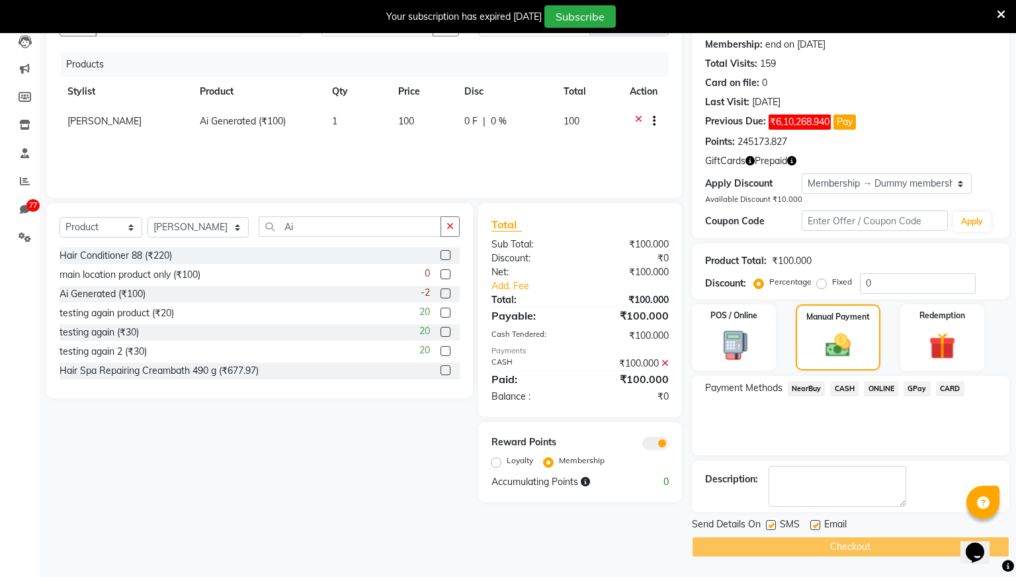
click at [823, 542] on div "Checkout" at bounding box center [851, 546] width 318 height 21
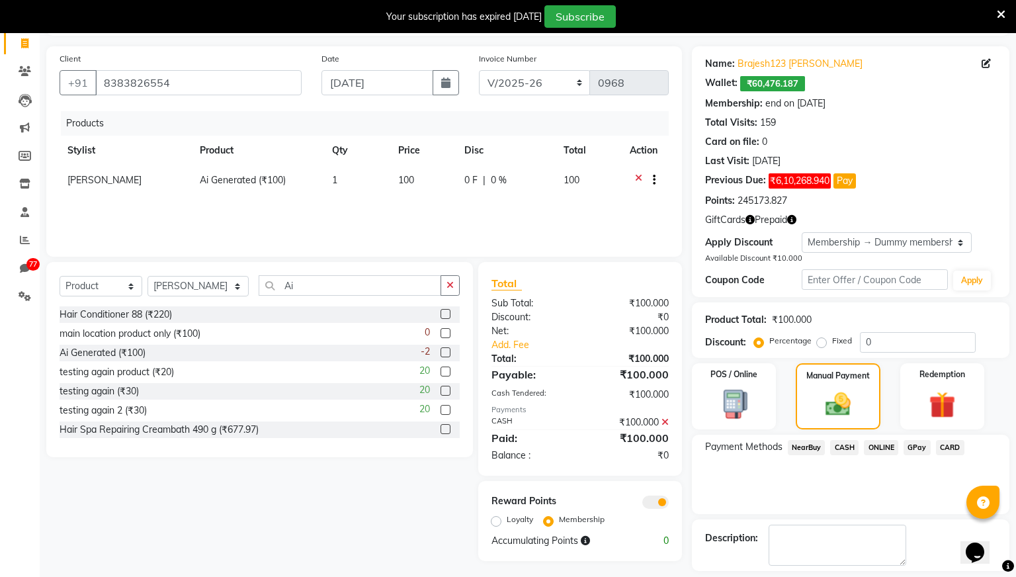
scroll to position [0, 0]
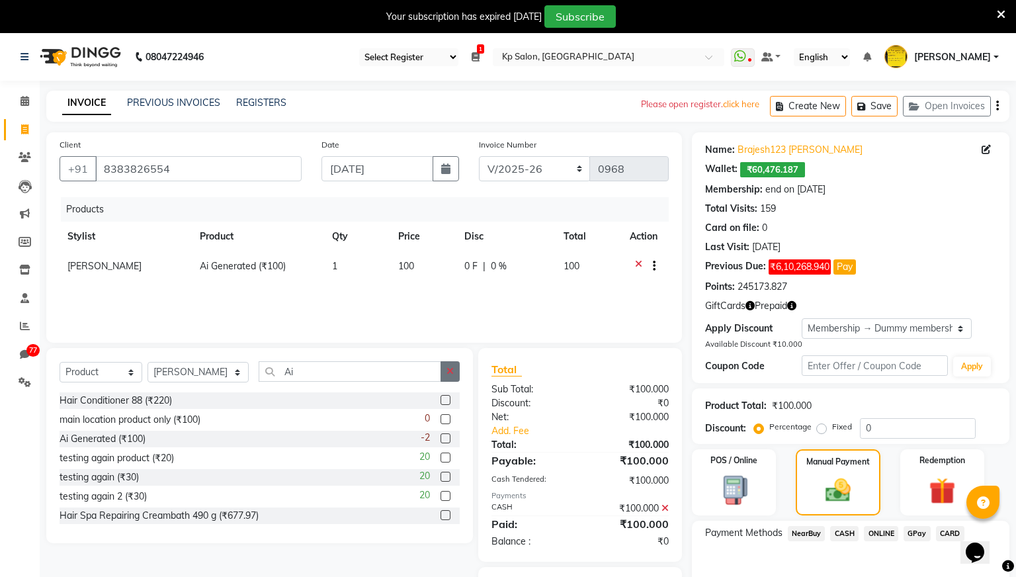
click at [450, 372] on icon "button" at bounding box center [450, 370] width 7 height 9
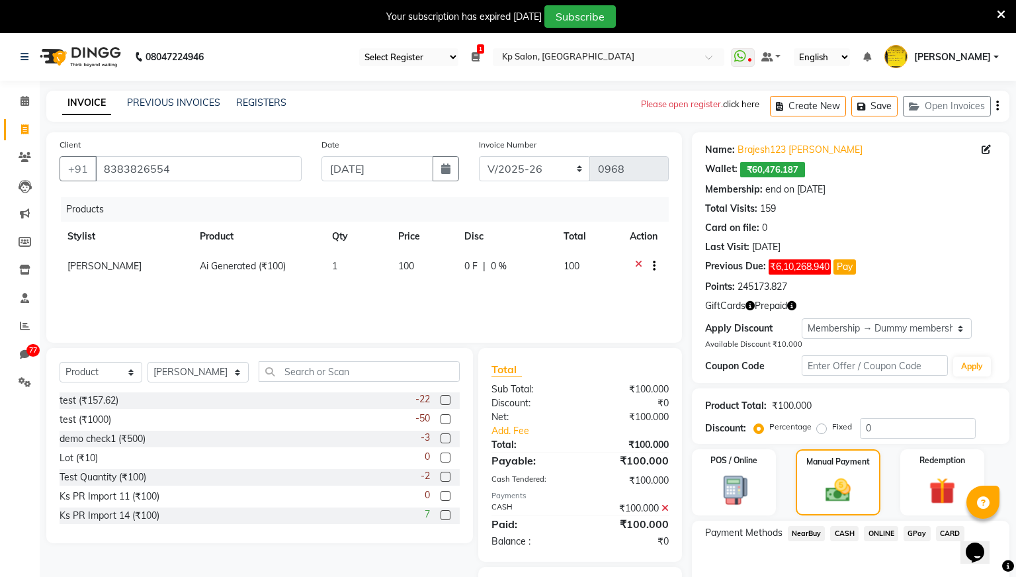
click at [741, 105] on p "click here" at bounding box center [741, 104] width 36 height 13
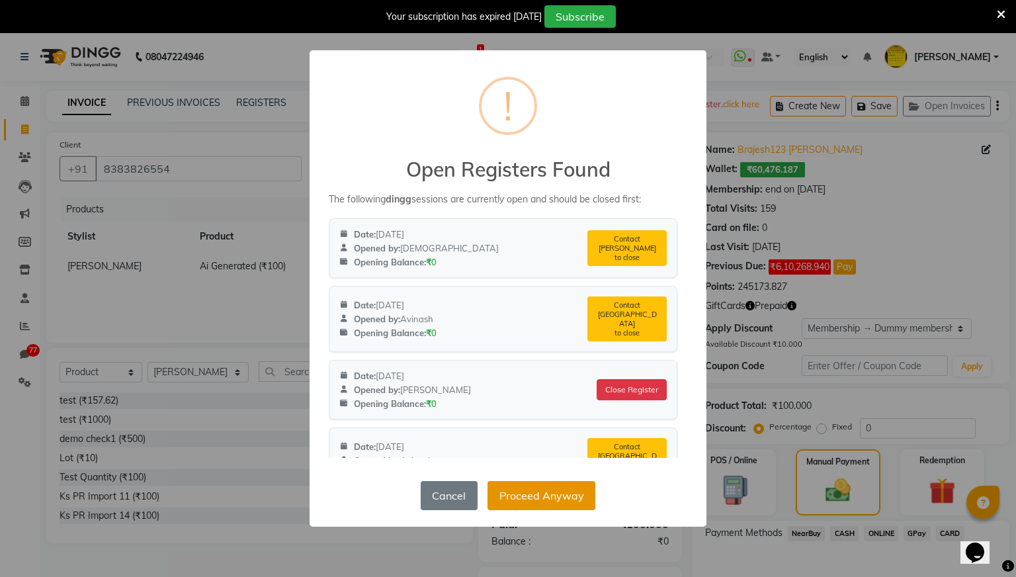
click at [558, 497] on button "Proceed Anyway" at bounding box center [542, 495] width 108 height 29
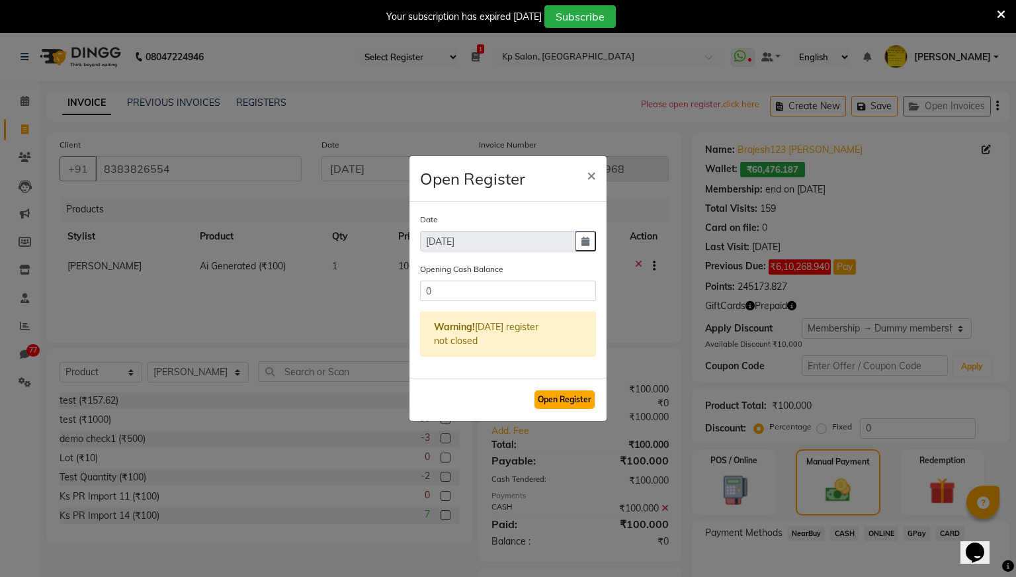
click at [570, 402] on button "Open Register" at bounding box center [564, 399] width 60 height 19
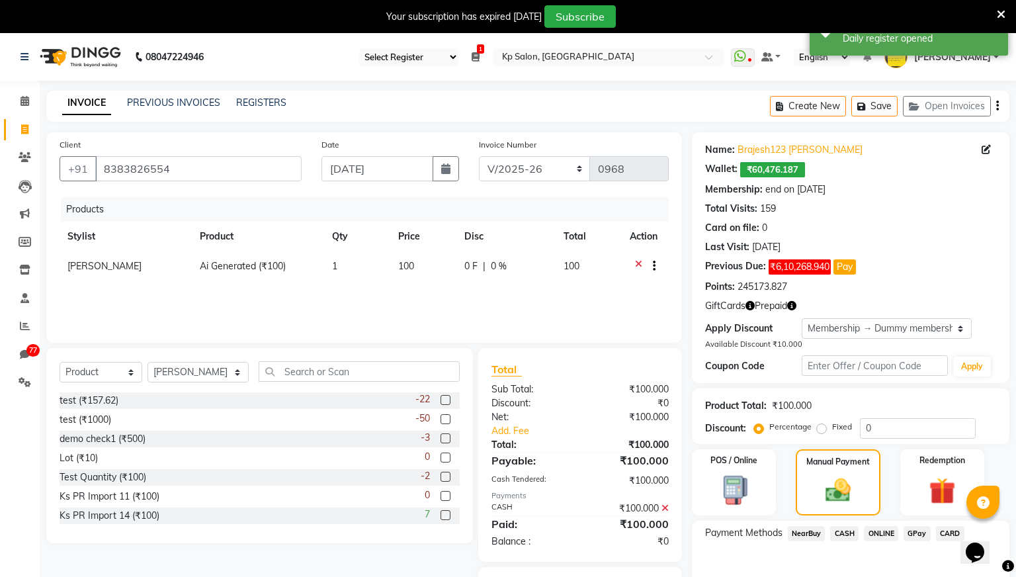
scroll to position [145, 0]
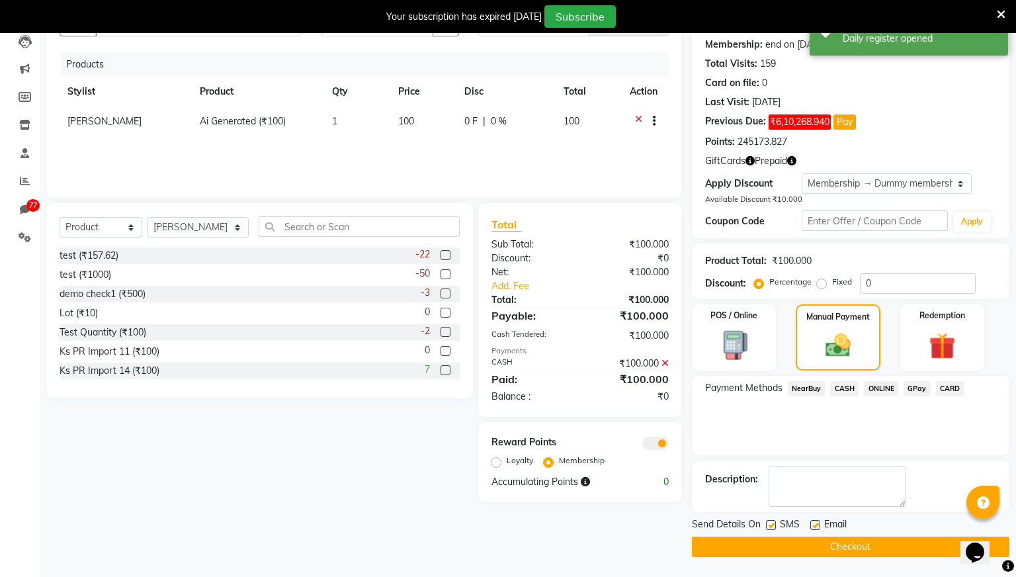
click at [821, 544] on button "Checkout" at bounding box center [851, 546] width 318 height 21
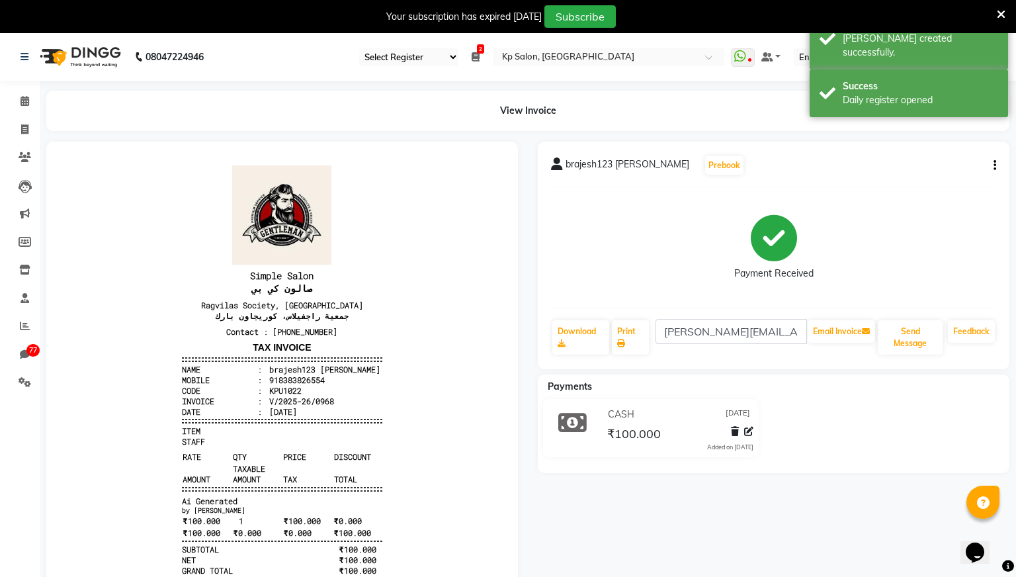
click at [1001, 11] on icon at bounding box center [1001, 15] width 9 height 12
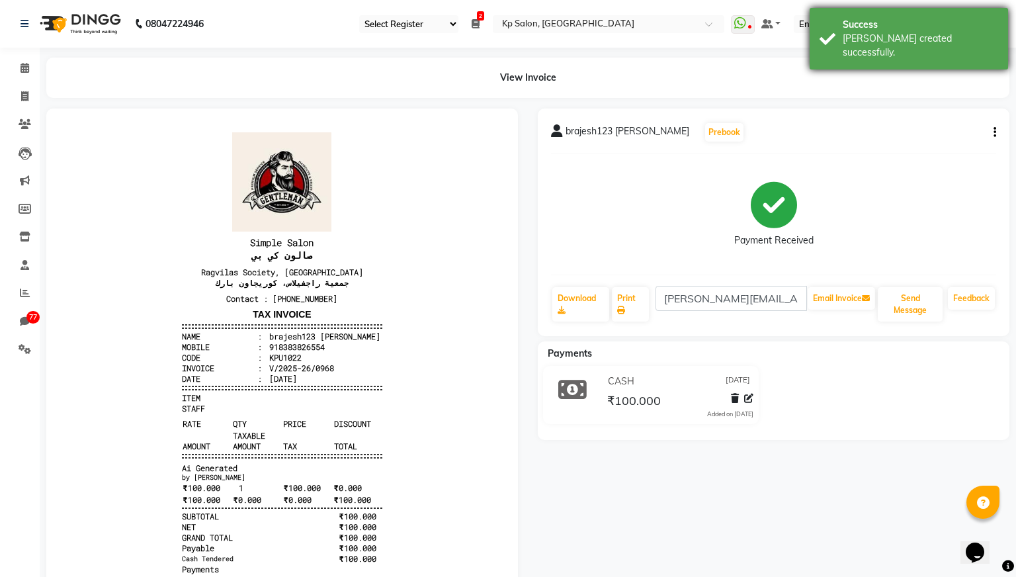
click at [1002, 15] on div "Success [PERSON_NAME] created successfully." at bounding box center [909, 39] width 198 height 62
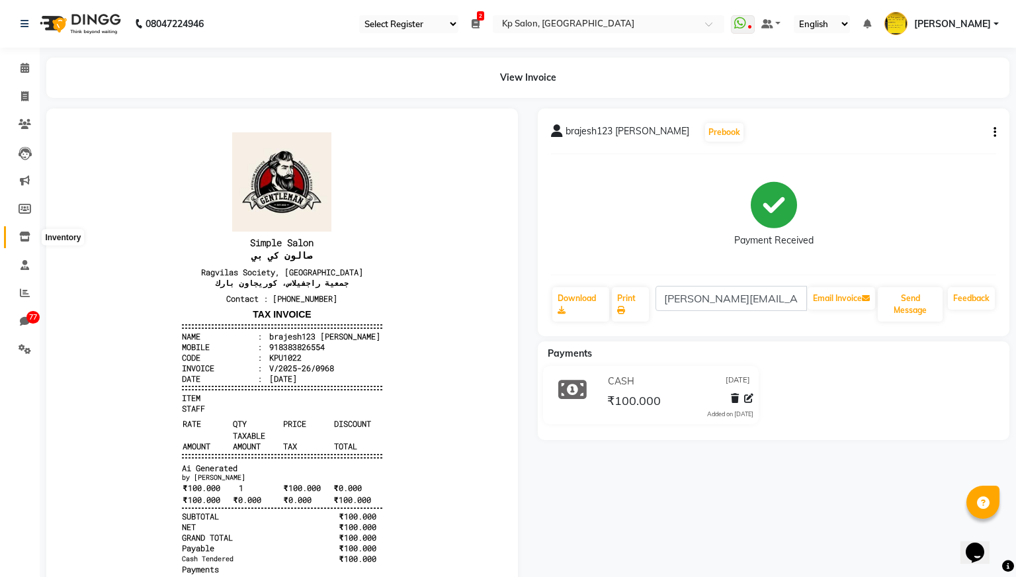
click at [27, 237] on icon at bounding box center [24, 237] width 11 height 10
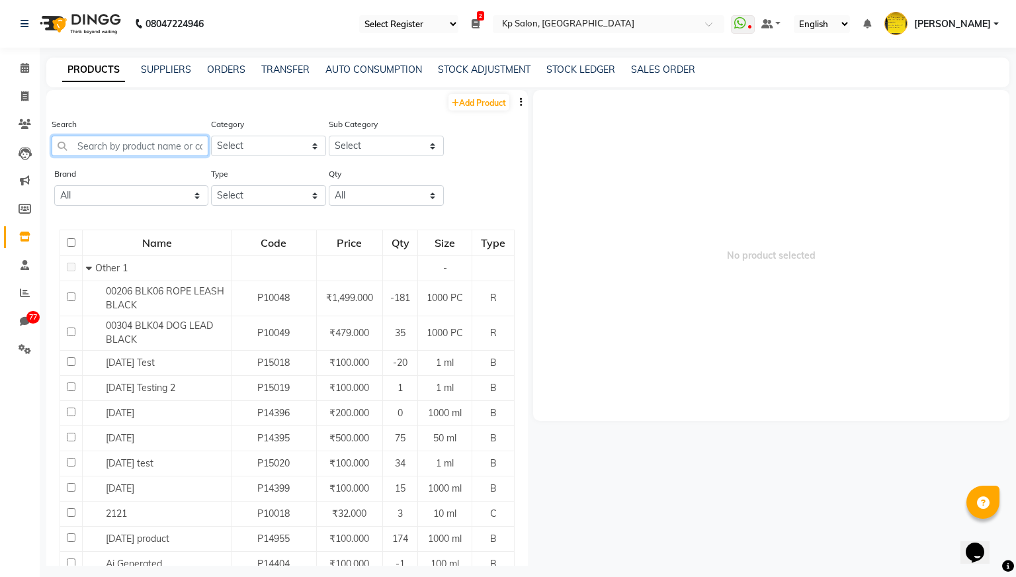
click at [151, 153] on input "text" at bounding box center [130, 146] width 157 height 21
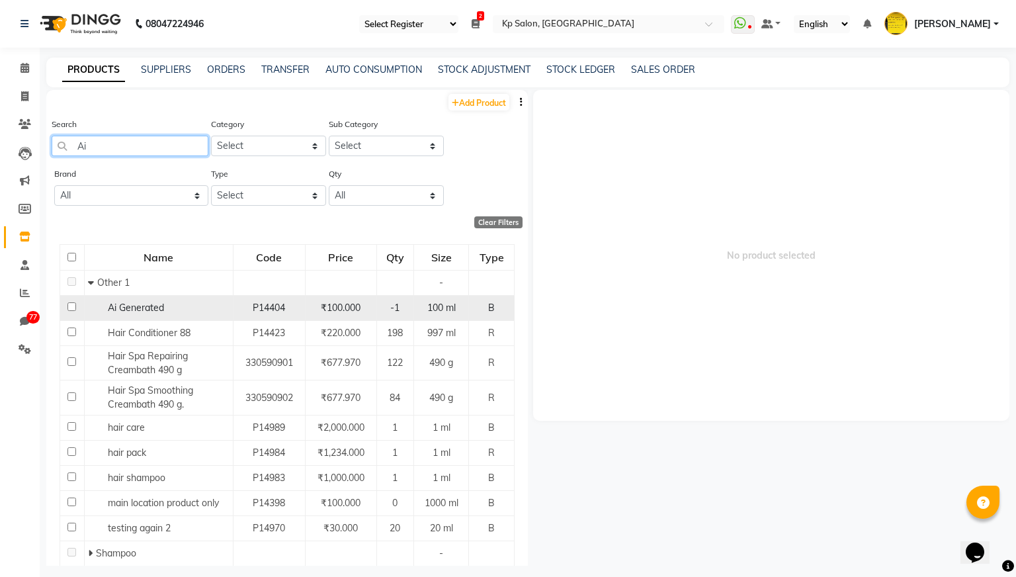
type input "Ai"
click at [145, 314] on div "Ai Generated" at bounding box center [159, 308] width 142 height 14
select select
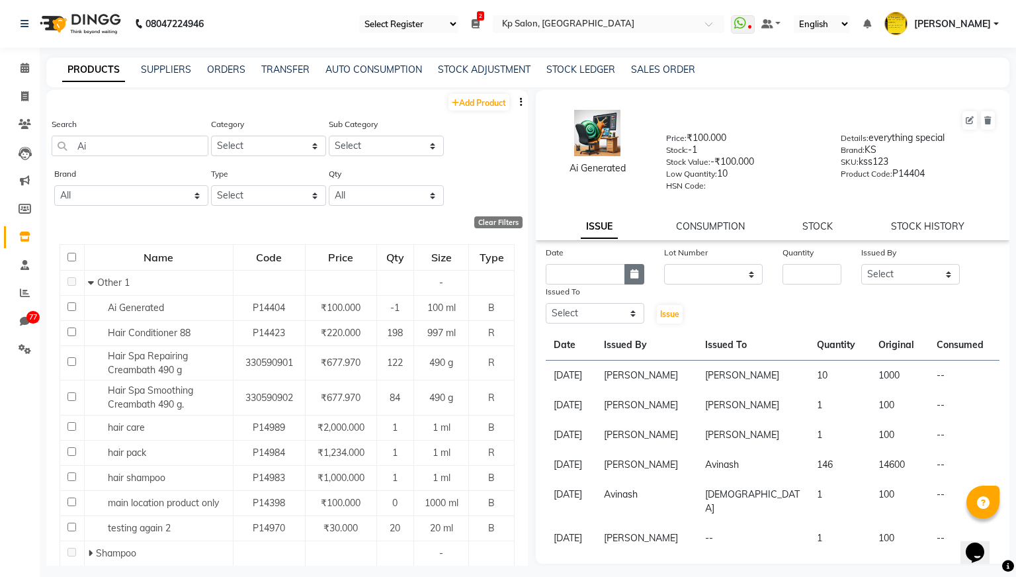
click at [641, 275] on button "button" at bounding box center [634, 274] width 20 height 21
select select "9"
select select "2025"
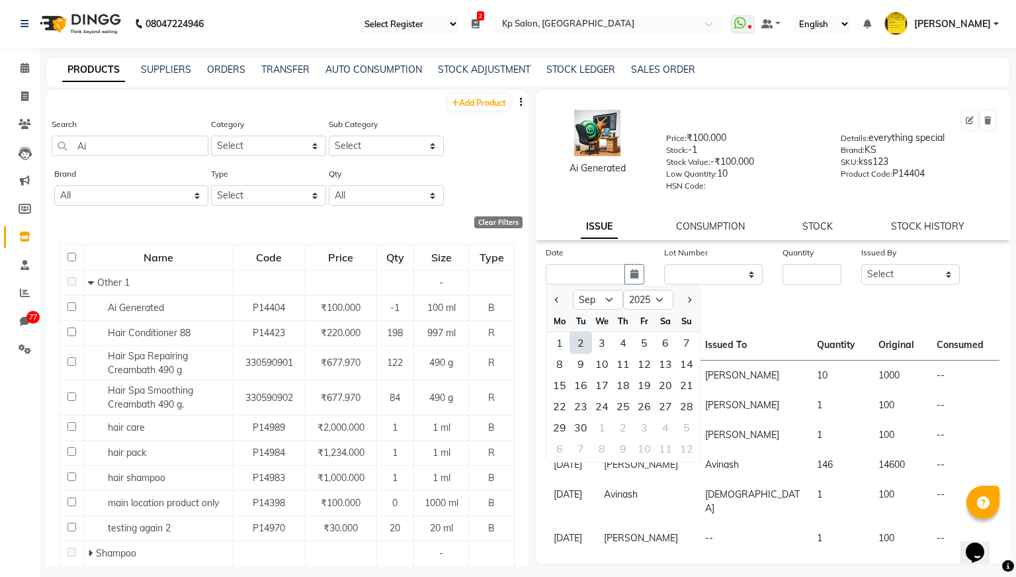
click at [580, 337] on div "2" at bounding box center [580, 342] width 21 height 21
type input "[DATE]"
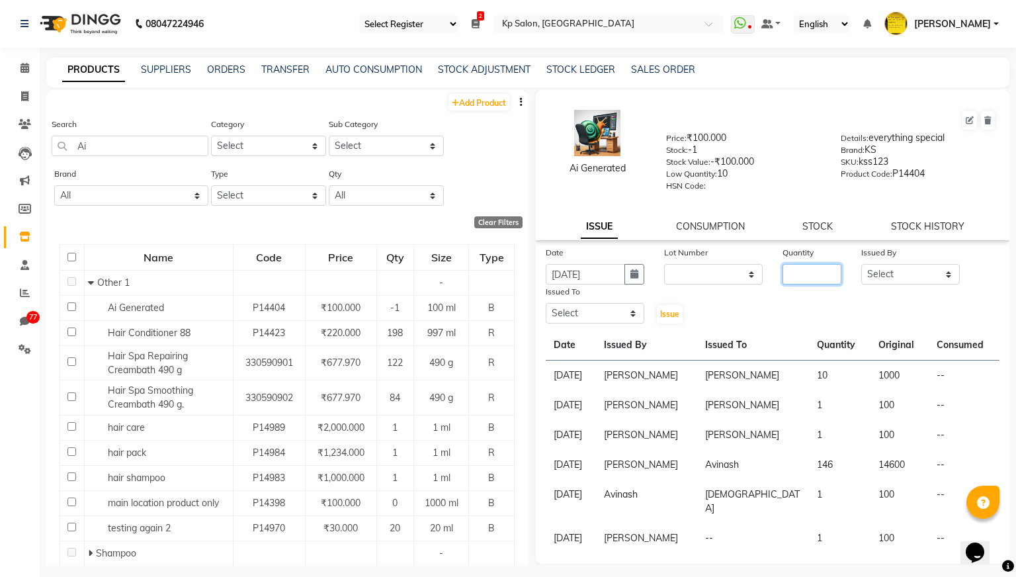
click at [831, 271] on input "number" at bounding box center [812, 274] width 59 height 21
type input "5"
click at [904, 270] on select "Select [PERSON_NAME] [PERSON_NAME] [PERSON_NAME] [PERSON_NAME] Krishna [PERSON_…" at bounding box center [910, 274] width 99 height 21
select select "1019"
click at [861, 264] on select "Select [PERSON_NAME] [PERSON_NAME] [PERSON_NAME] [PERSON_NAME] Krishna [PERSON_…" at bounding box center [910, 274] width 99 height 21
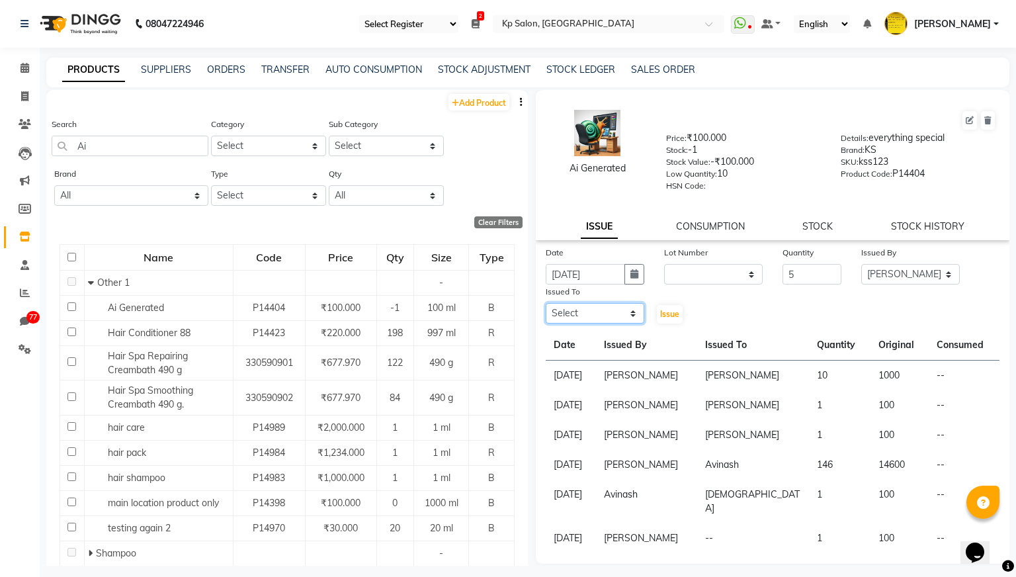
click at [633, 314] on select "Select [PERSON_NAME] [PERSON_NAME] [PERSON_NAME] [PERSON_NAME] Krishna [PERSON_…" at bounding box center [595, 313] width 99 height 21
select select "1080"
click at [546, 303] on select "Select [PERSON_NAME] [PERSON_NAME] [PERSON_NAME] [PERSON_NAME] Krishna [PERSON_…" at bounding box center [595, 313] width 99 height 21
click at [672, 314] on span "Issue" at bounding box center [669, 314] width 19 height 10
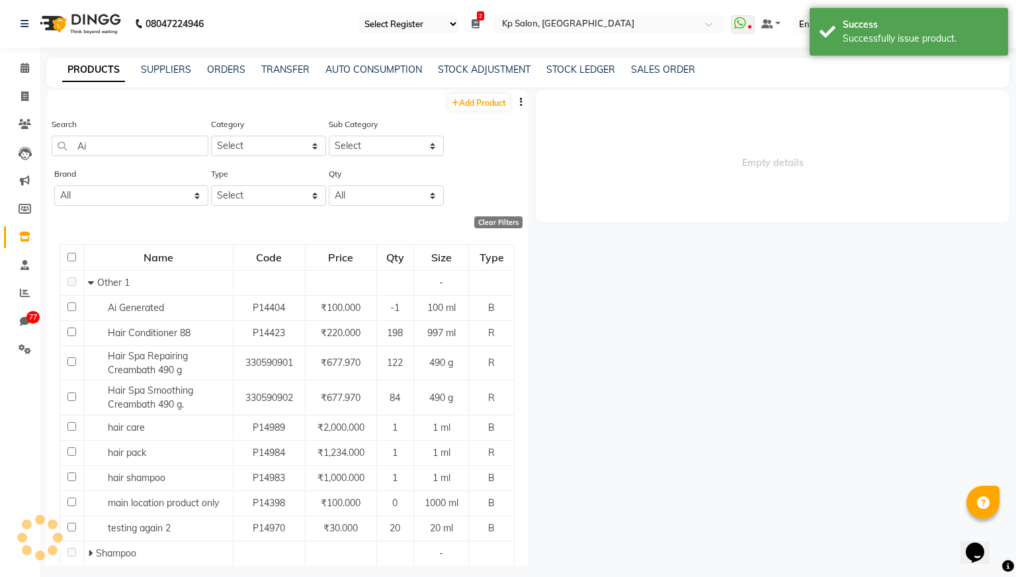
select select
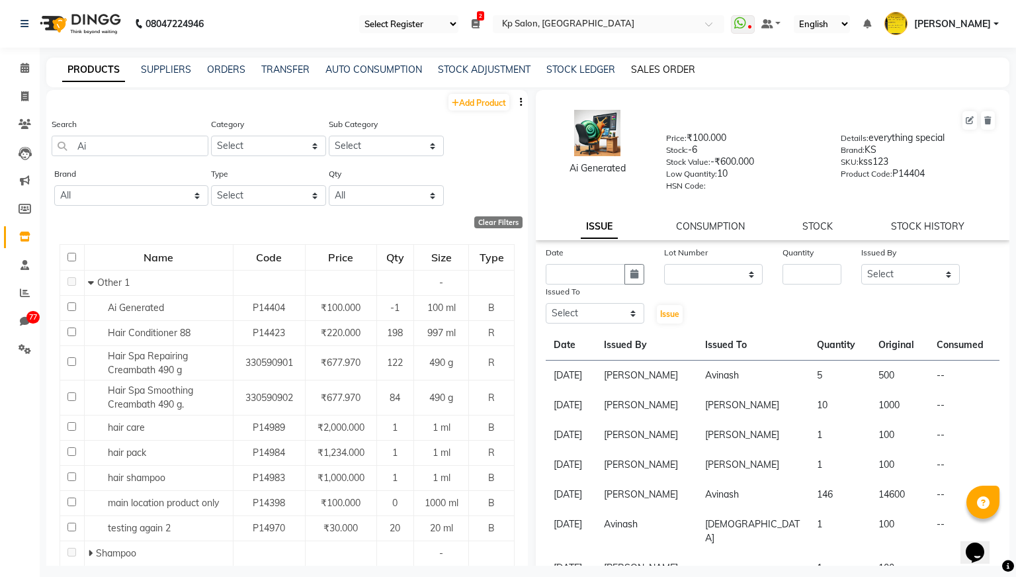
click at [663, 71] on link "SALES ORDER" at bounding box center [663, 70] width 64 height 12
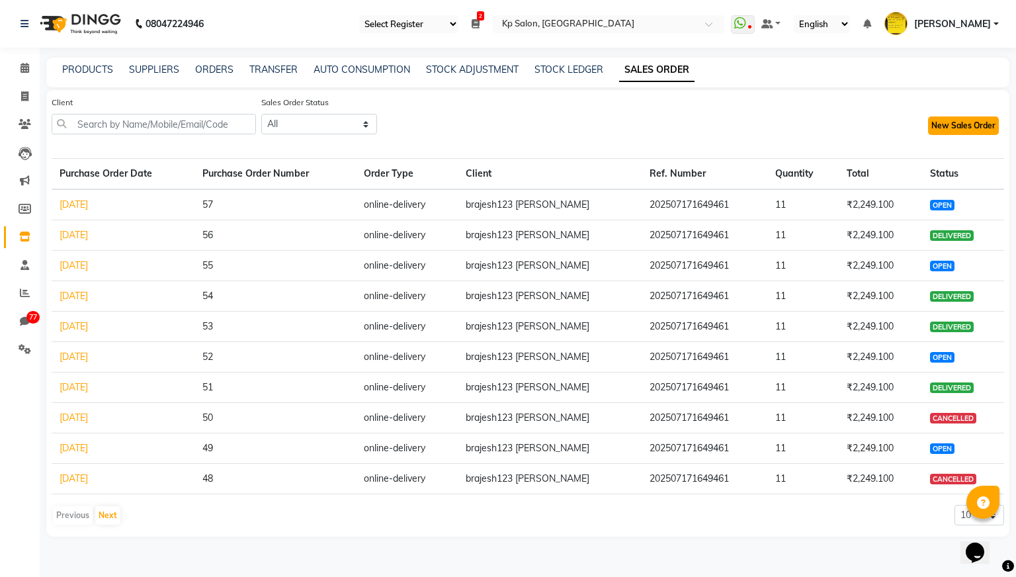
click at [949, 125] on button "New Sales Order" at bounding box center [963, 125] width 71 height 19
select select "true"
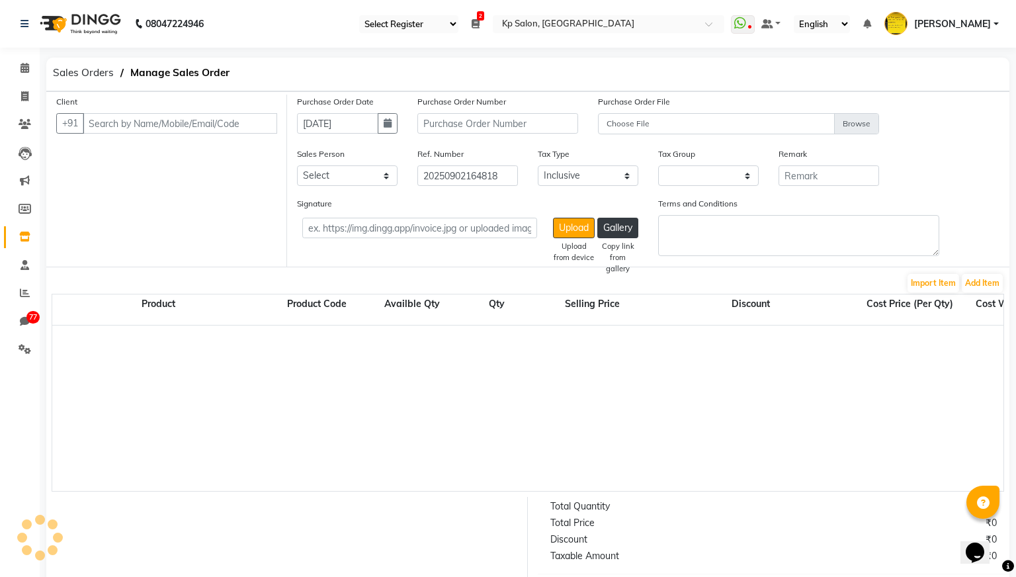
select select "2718"
click at [185, 123] on input "text" at bounding box center [180, 123] width 194 height 21
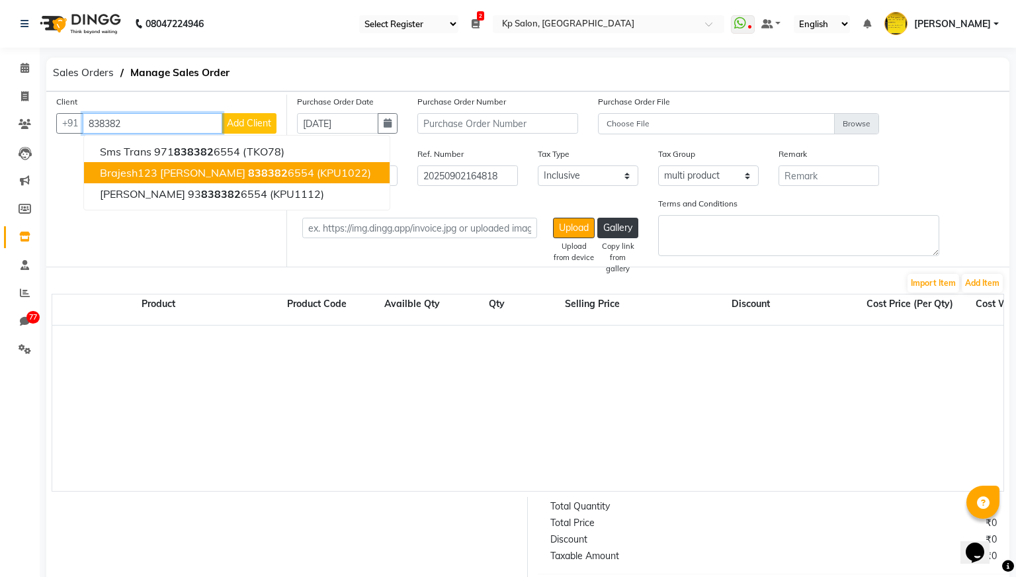
click at [140, 170] on span "brajesh123 [PERSON_NAME]" at bounding box center [173, 172] width 146 height 13
type input "8383826554"
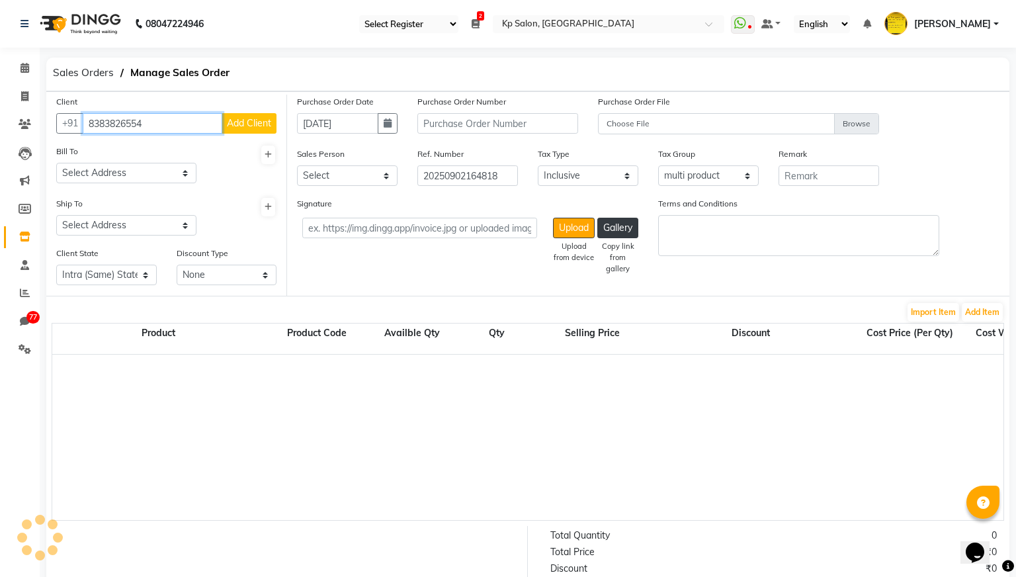
select select "false"
type input "8383826554"
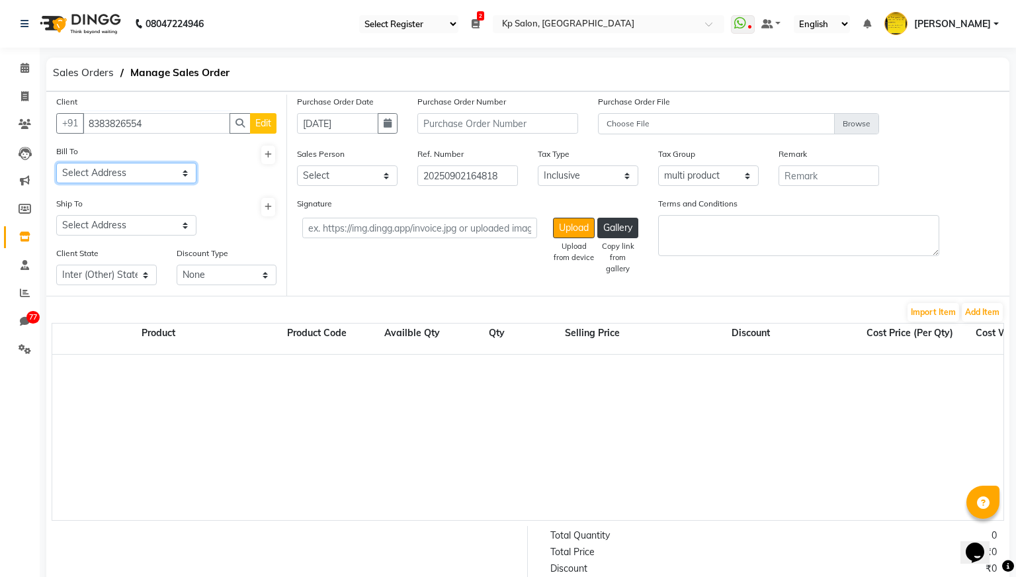
click at [179, 173] on select "Select Address unhel mp13 near apmc, [GEOGRAPHIC_DATA],[GEOGRAPHIC_DATA] near […" at bounding box center [126, 173] width 140 height 21
select select "96"
click at [56, 163] on select "Select Address unhel mp13 near apmc, [GEOGRAPHIC_DATA],[GEOGRAPHIC_DATA] near […" at bounding box center [126, 173] width 140 height 21
click at [187, 225] on select "Select Address near [GEOGRAPHIC_DATA] ,[GEOGRAPHIC_DATA],budhwariya peth" at bounding box center [126, 225] width 140 height 21
select select "97"
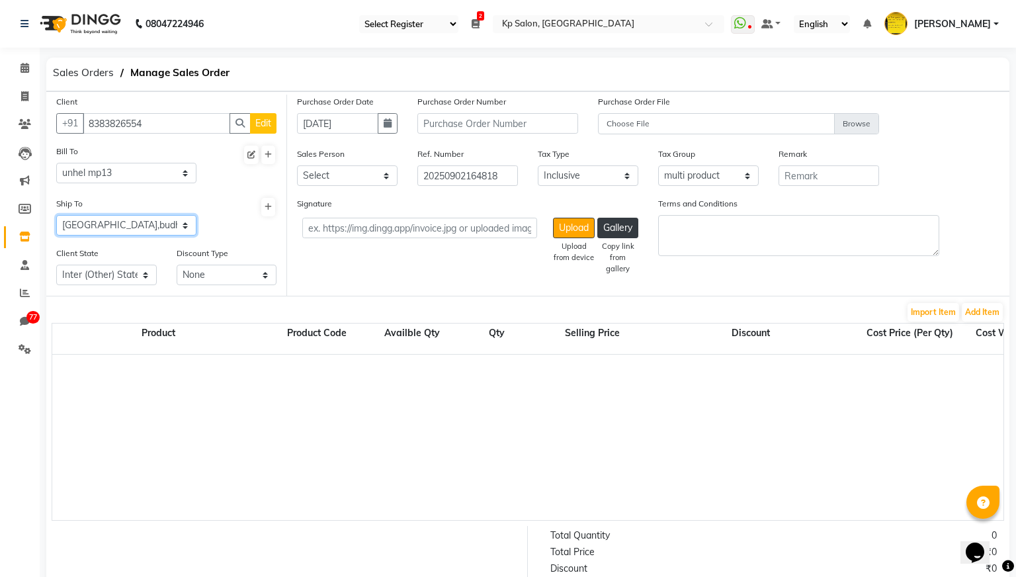
click at [56, 215] on select "Select Address near [GEOGRAPHIC_DATA] ,[GEOGRAPHIC_DATA],budhwariya peth" at bounding box center [126, 225] width 140 height 21
click at [140, 278] on select "Intra (Same) State Inter (Other) State" at bounding box center [106, 275] width 101 height 21
click at [56, 265] on select "Intra (Same) State Inter (Other) State" at bounding box center [106, 275] width 101 height 21
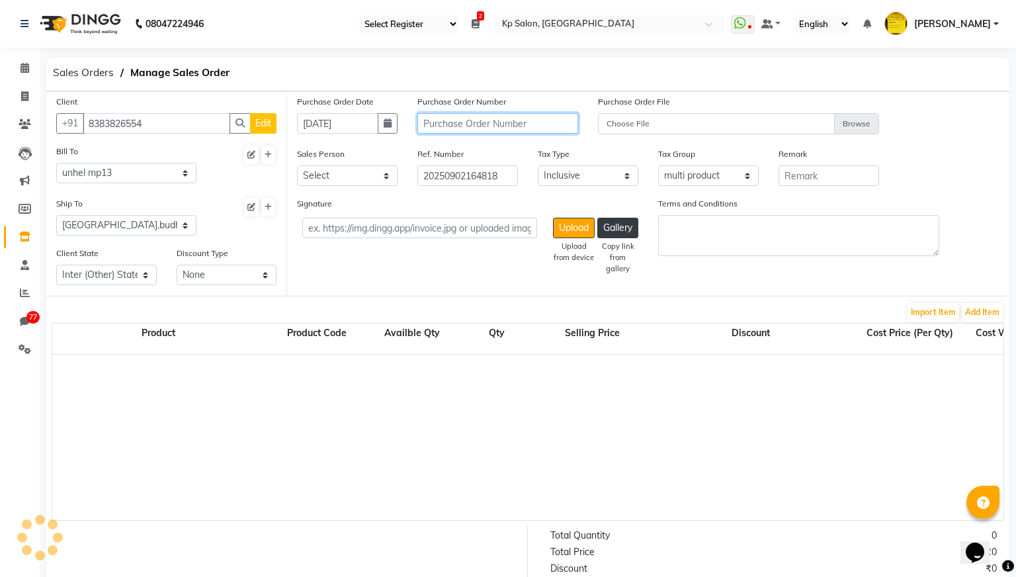
click at [517, 122] on input "text" at bounding box center [497, 123] width 161 height 21
type input "e"
type input "2313"
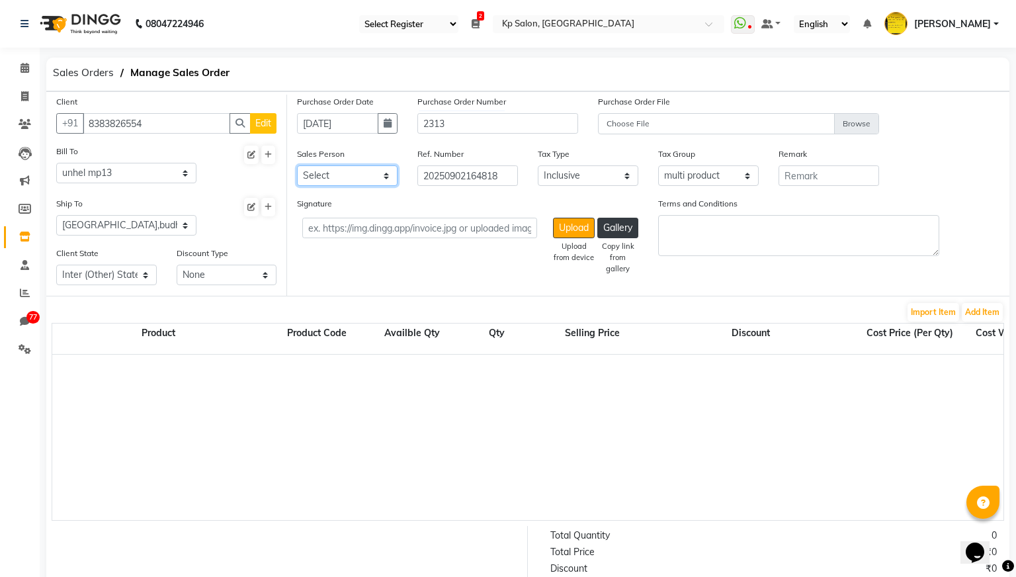
click at [386, 179] on select "Select [PERSON_NAME] [PERSON_NAME] [PERSON_NAME] [PERSON_NAME] Krishna [PERSON_…" at bounding box center [347, 175] width 101 height 21
select select "1407"
click at [297, 165] on select "Select [PERSON_NAME] [PERSON_NAME] [PERSON_NAME] [PERSON_NAME] Krishna [PERSON_…" at bounding box center [347, 175] width 101 height 21
click at [990, 308] on button "Add Item" at bounding box center [982, 312] width 41 height 19
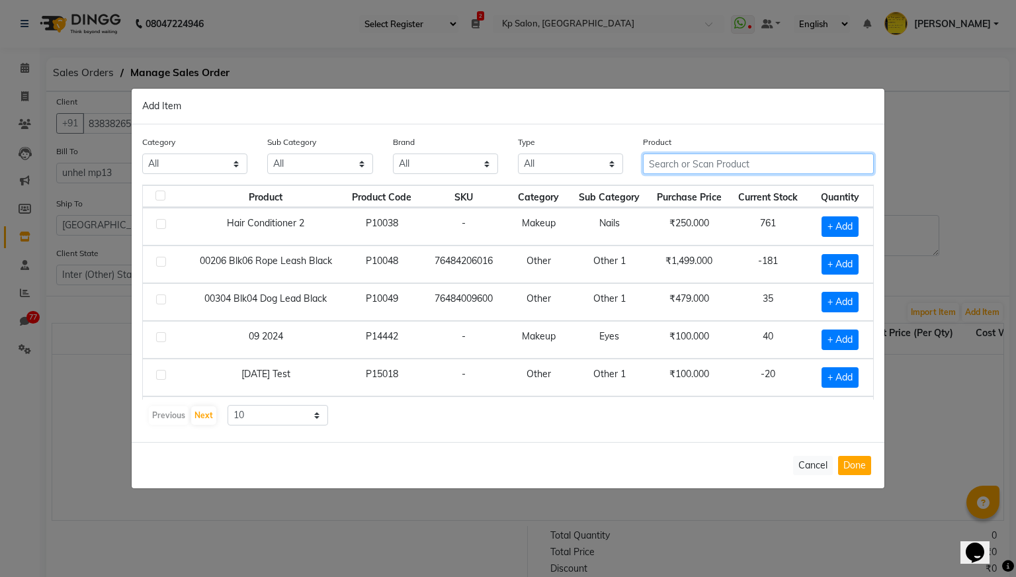
click at [695, 158] on input "text" at bounding box center [758, 163] width 231 height 21
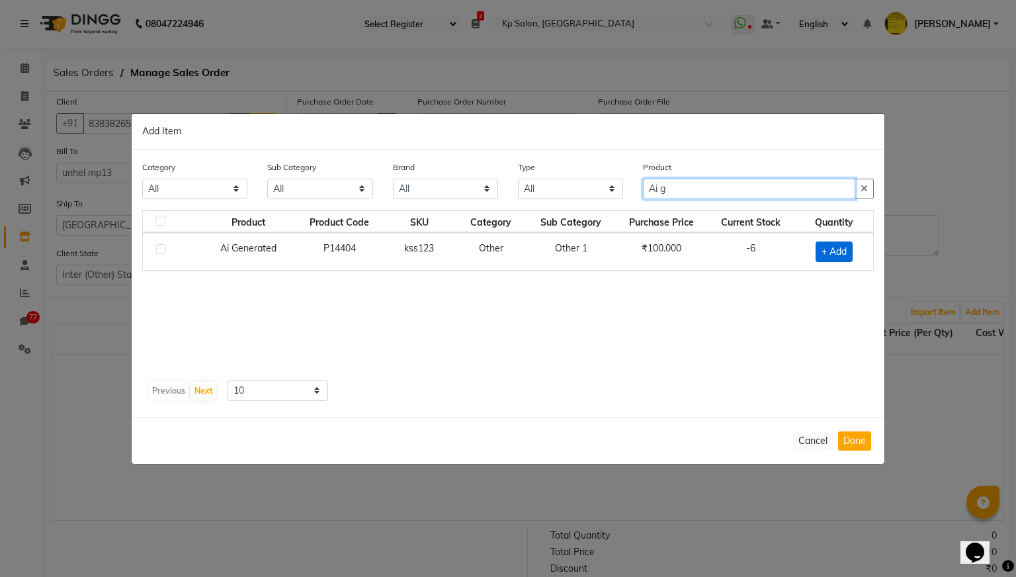
type input "Ai g"
click at [841, 251] on span "+ Add" at bounding box center [834, 251] width 37 height 21
checkbox input "true"
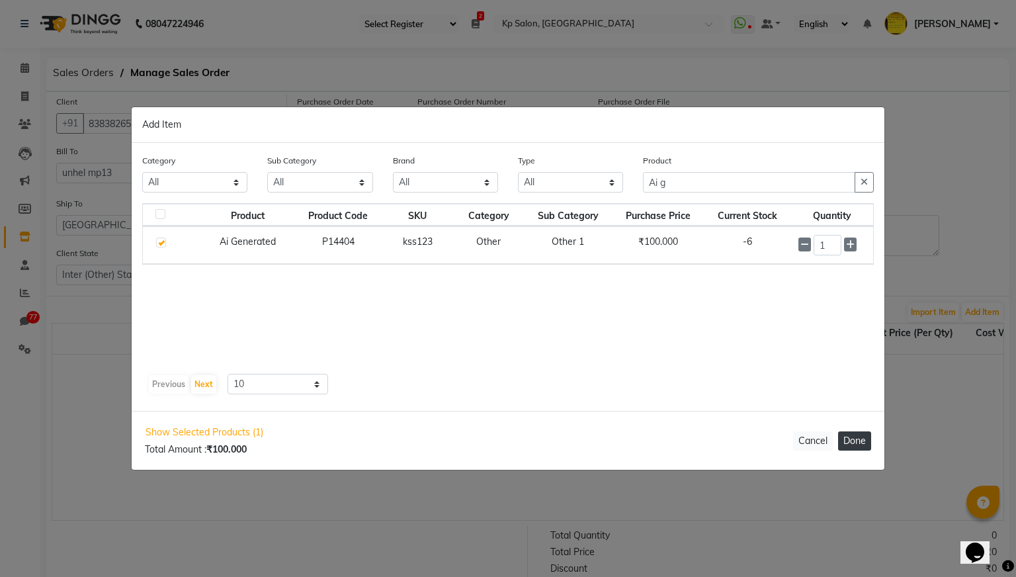
click at [855, 439] on button "Done" at bounding box center [854, 440] width 33 height 19
select select "2708"
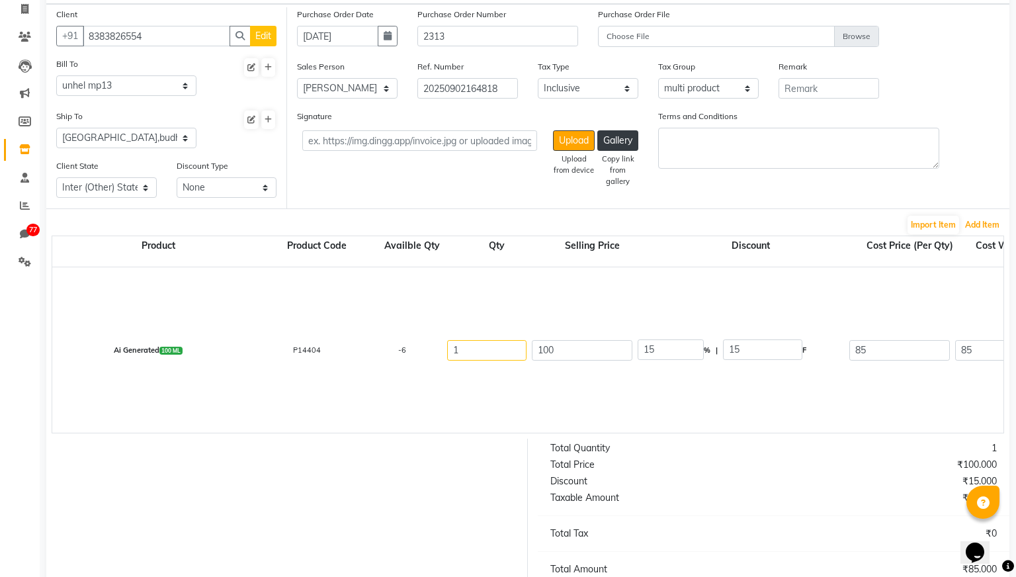
scroll to position [157, 0]
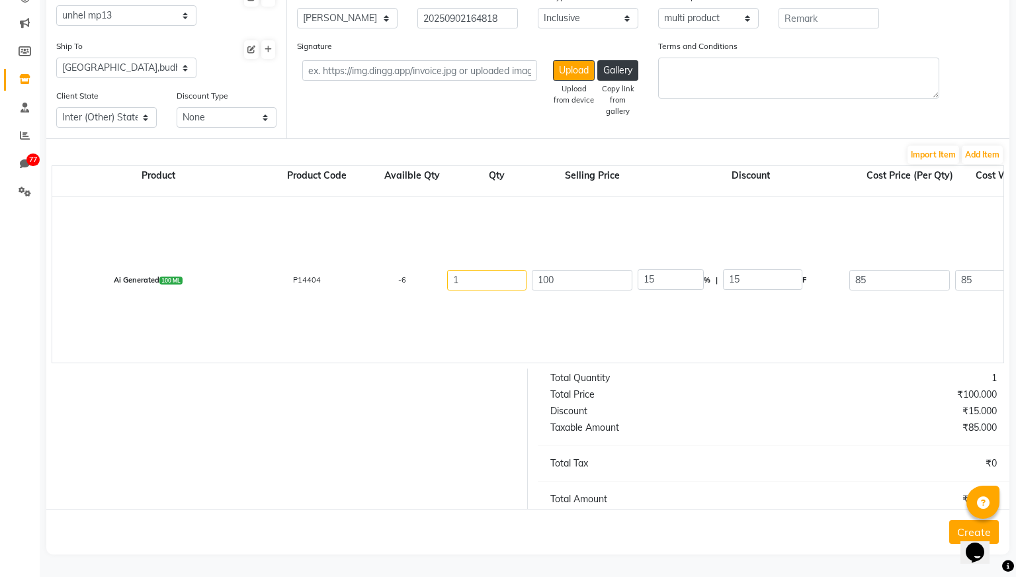
click at [953, 529] on button "Create" at bounding box center [974, 532] width 50 height 24
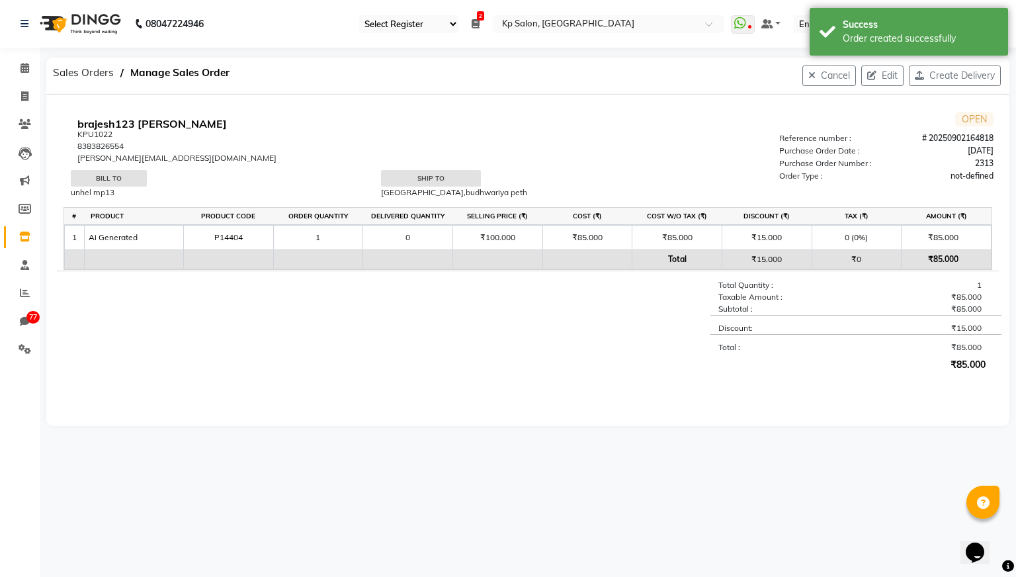
select select "28"
select select "en"
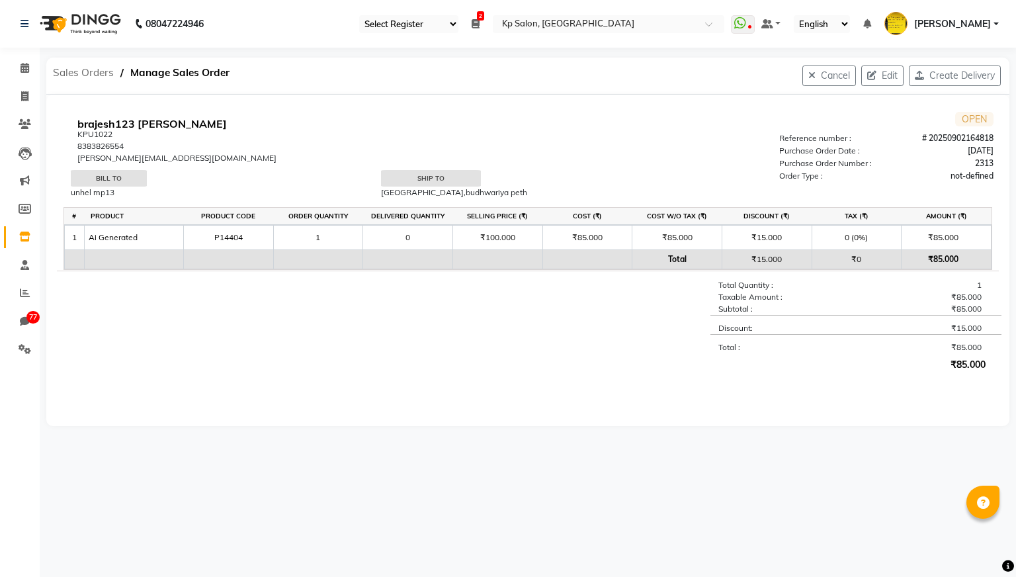
click at [93, 77] on span "Sales Orders" at bounding box center [83, 73] width 74 height 24
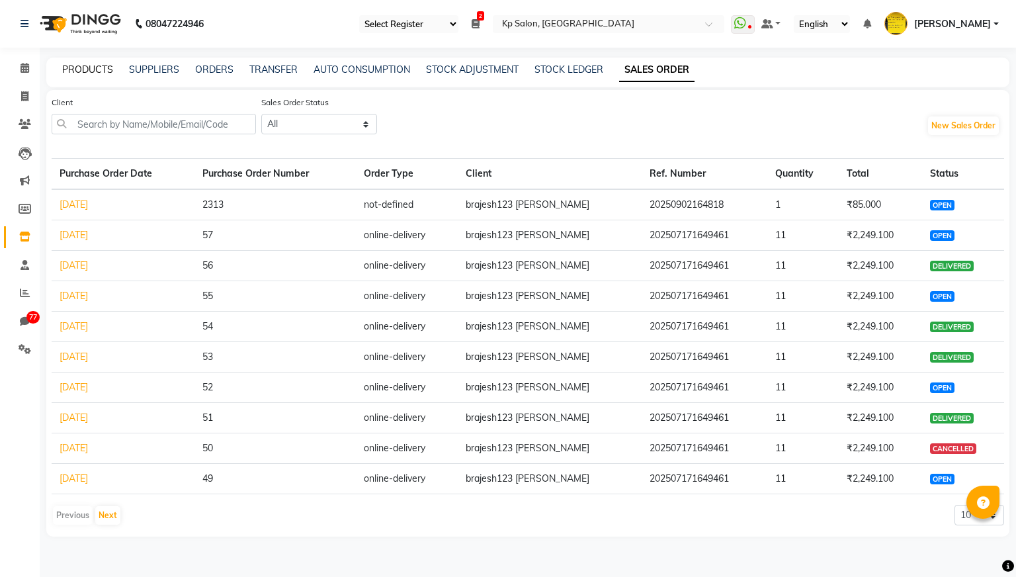
click at [95, 71] on link "PRODUCTS" at bounding box center [87, 70] width 51 height 12
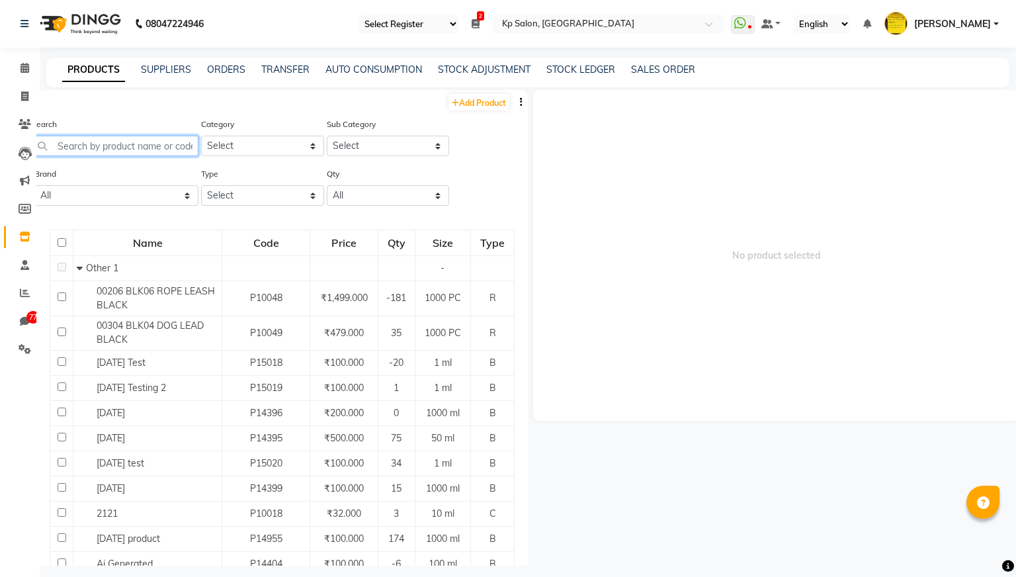
click at [156, 145] on input "text" at bounding box center [115, 146] width 167 height 21
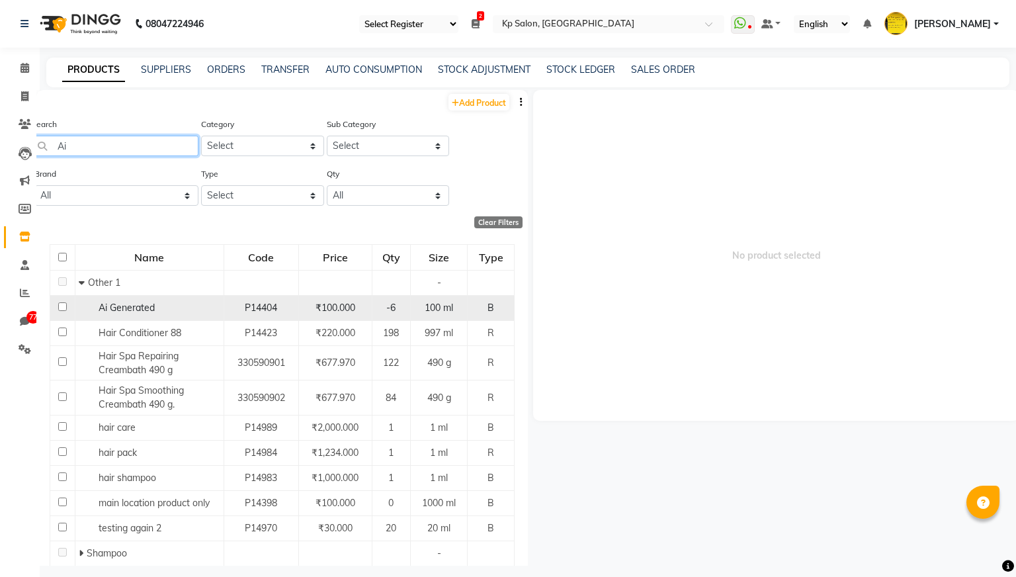
type input "Ai"
click at [155, 308] on div "Ai Generated" at bounding box center [150, 308] width 142 height 14
select select
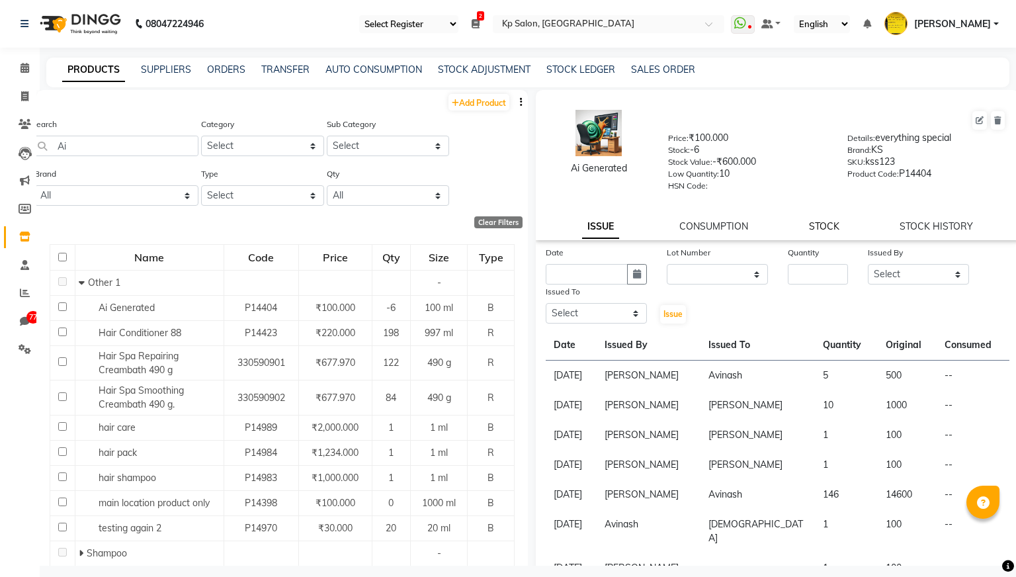
click at [825, 223] on link "STOCK" at bounding box center [824, 226] width 30 height 12
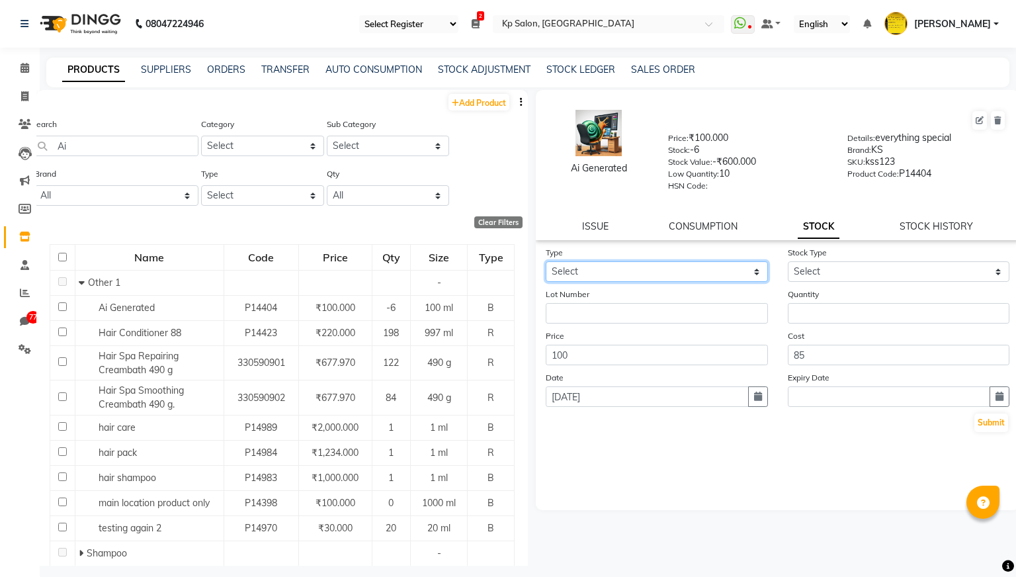
click at [745, 269] on select "Select In Out" at bounding box center [657, 271] width 222 height 21
select select "in"
click at [546, 261] on select "Select In Out" at bounding box center [657, 271] width 222 height 21
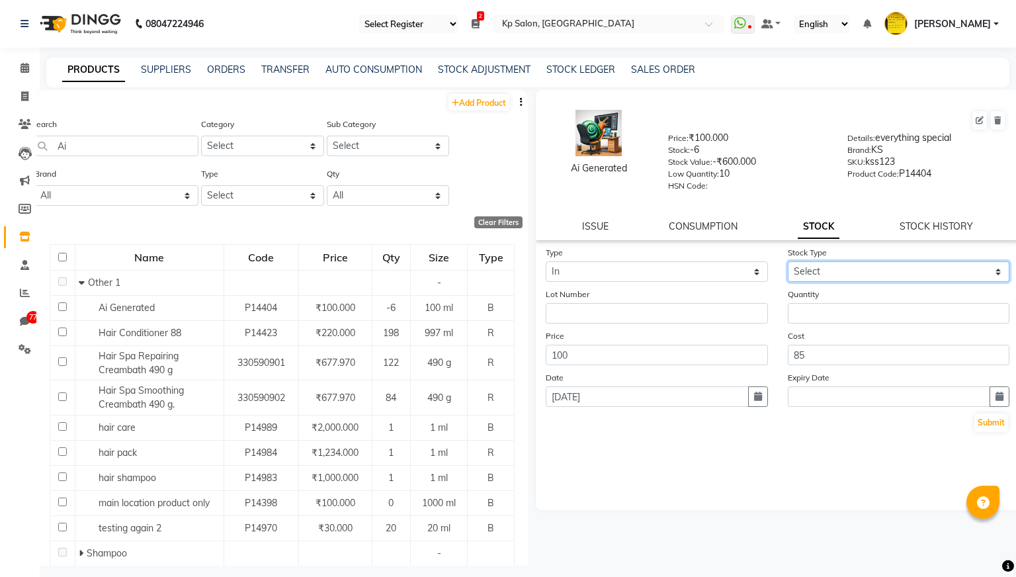
click at [841, 273] on select "Select New Stock Adjustment Return Other" at bounding box center [899, 271] width 222 height 21
select select "new stock"
click at [788, 261] on select "Select New Stock Adjustment Return Other" at bounding box center [899, 271] width 222 height 21
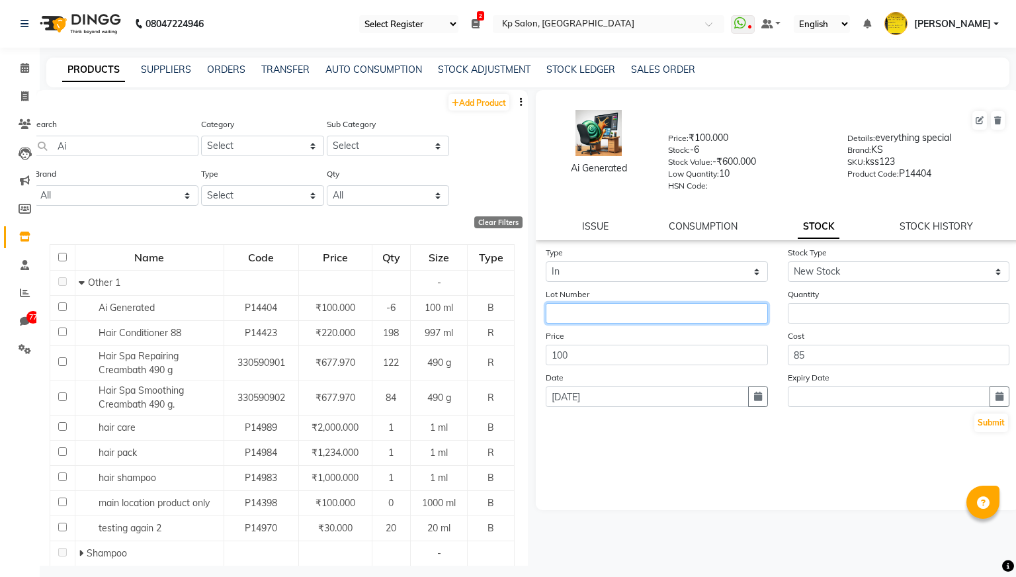
click at [644, 317] on input "text" at bounding box center [657, 313] width 222 height 21
type input "1109"
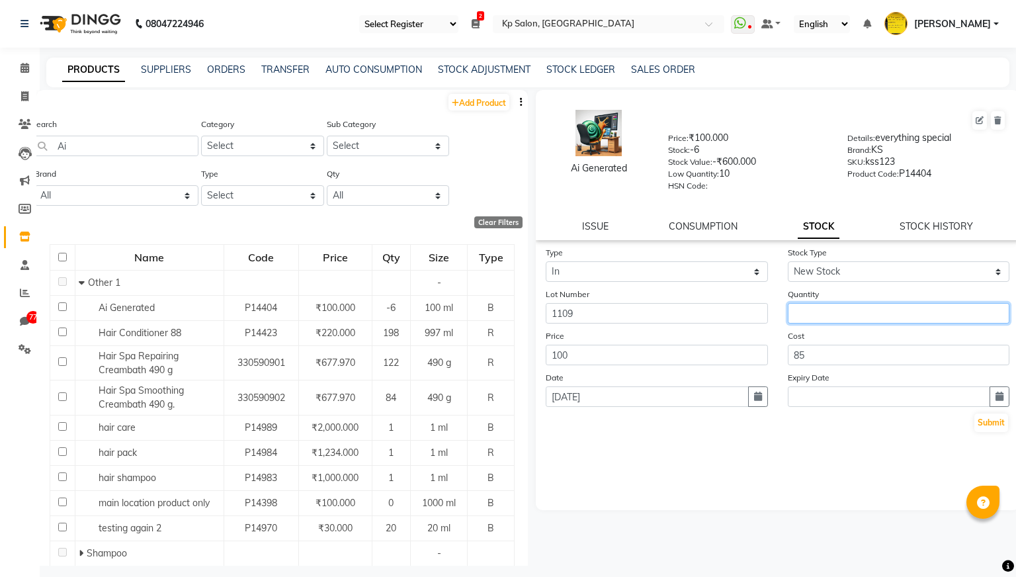
click at [816, 312] on input "number" at bounding box center [899, 313] width 222 height 21
type input "1"
type input "26"
click at [1003, 402] on button "button" at bounding box center [1000, 396] width 20 height 21
select select "9"
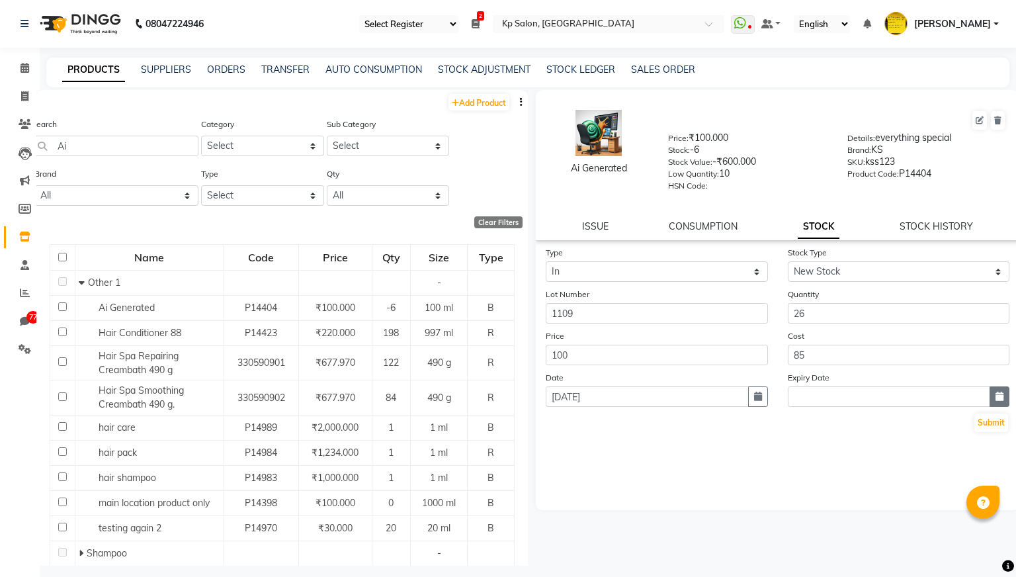
select select "2025"
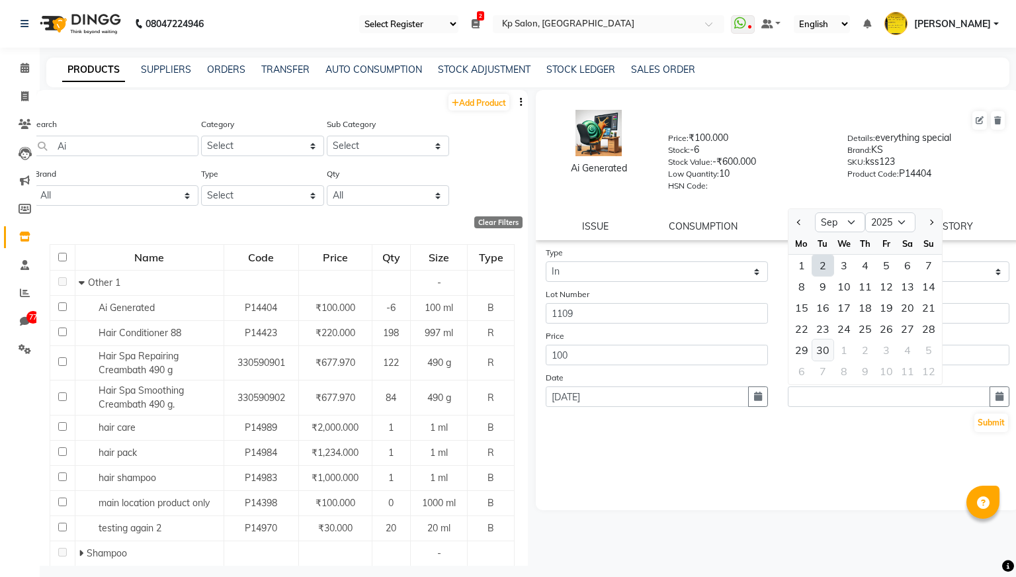
click at [822, 347] on div "30" at bounding box center [822, 349] width 21 height 21
type input "[DATE]"
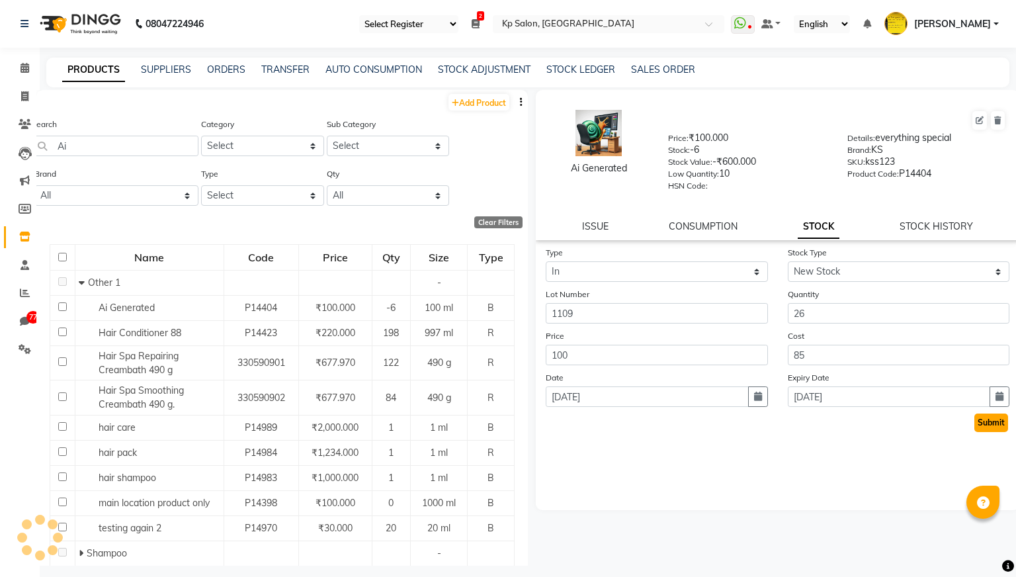
click at [992, 425] on button "Submit" at bounding box center [991, 422] width 34 height 19
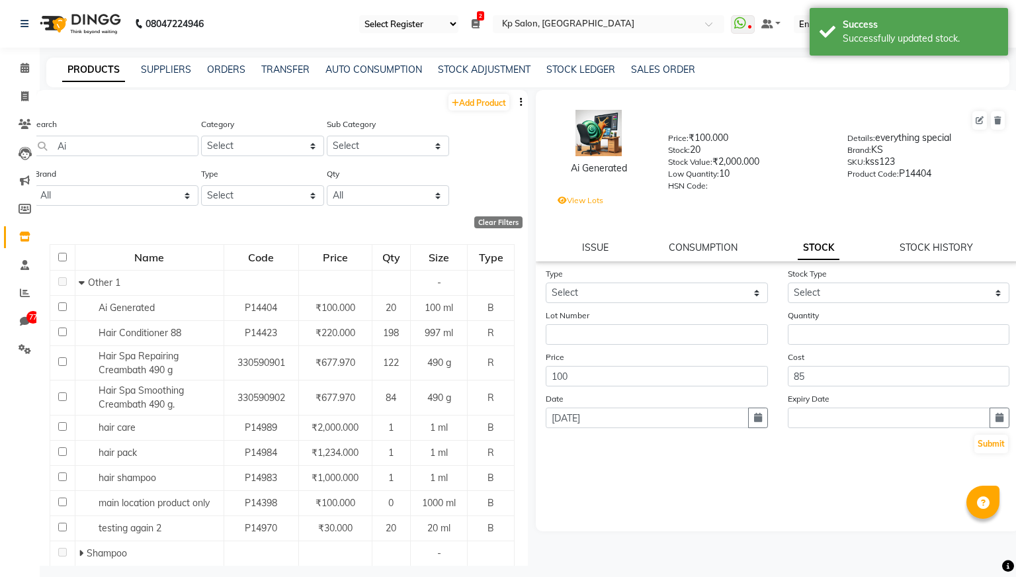
click at [574, 197] on label "View Lots" at bounding box center [581, 200] width 46 height 12
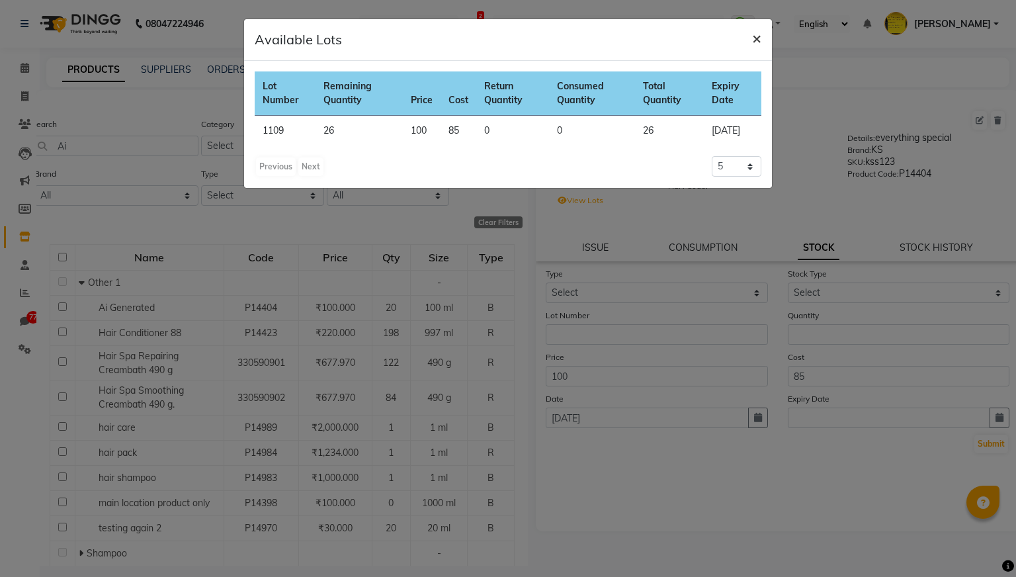
click at [764, 39] on button "×" at bounding box center [757, 37] width 30 height 37
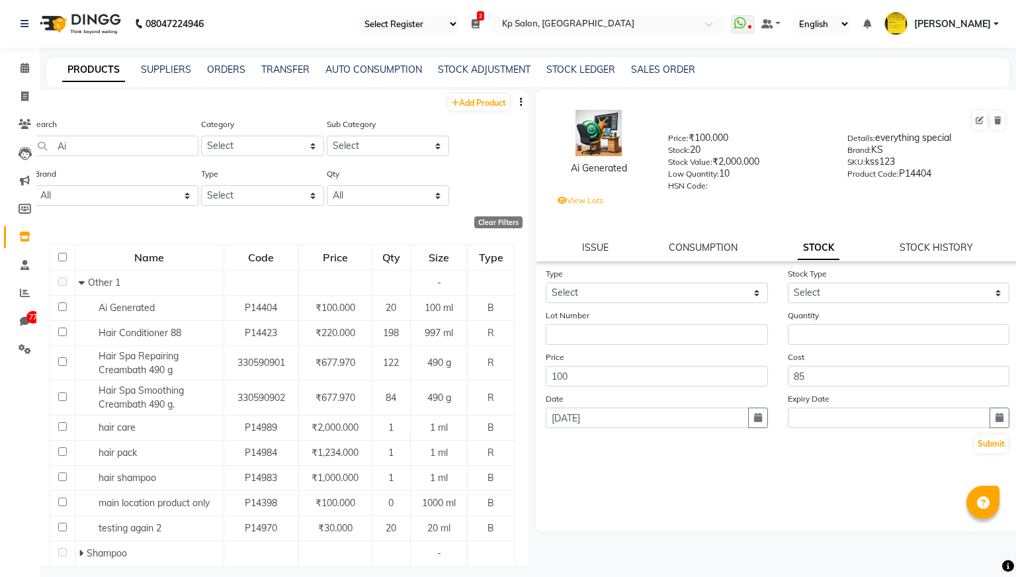
drag, startPoint x: 708, startPoint y: 149, endPoint x: 656, endPoint y: 146, distance: 52.4
click at [656, 146] on div "Ai Generated Price: ₹100.000 Stock: 20 Stock Value: ₹2,000.000 Low Quantity: 10…" at bounding box center [777, 161] width 503 height 128
click at [756, 149] on div "Stock: 20" at bounding box center [747, 152] width 159 height 19
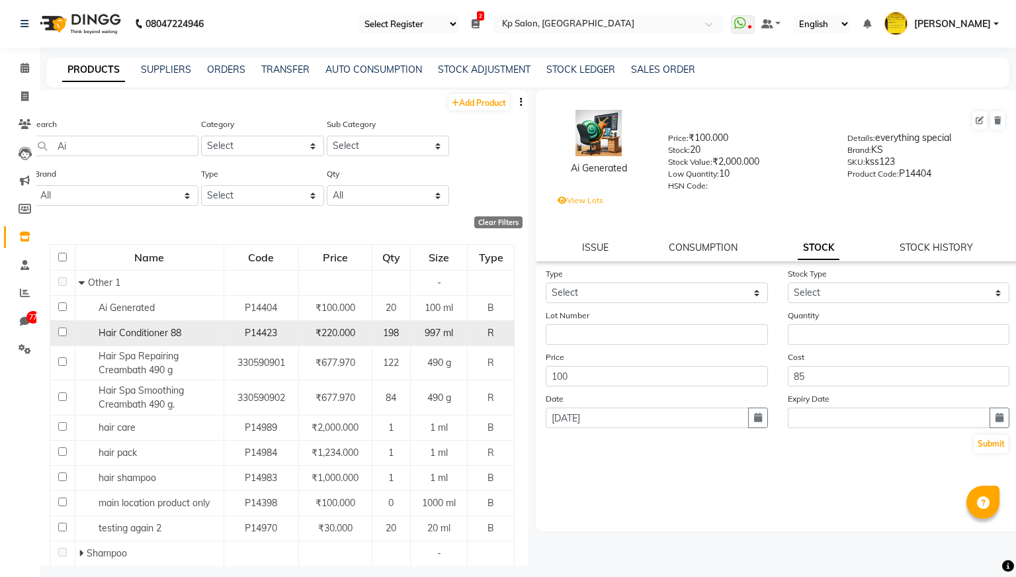
click at [171, 341] on td "Hair Conditioner 88" at bounding box center [149, 332] width 149 height 25
click at [157, 331] on span "Hair Conditioner 88" at bounding box center [140, 333] width 83 height 12
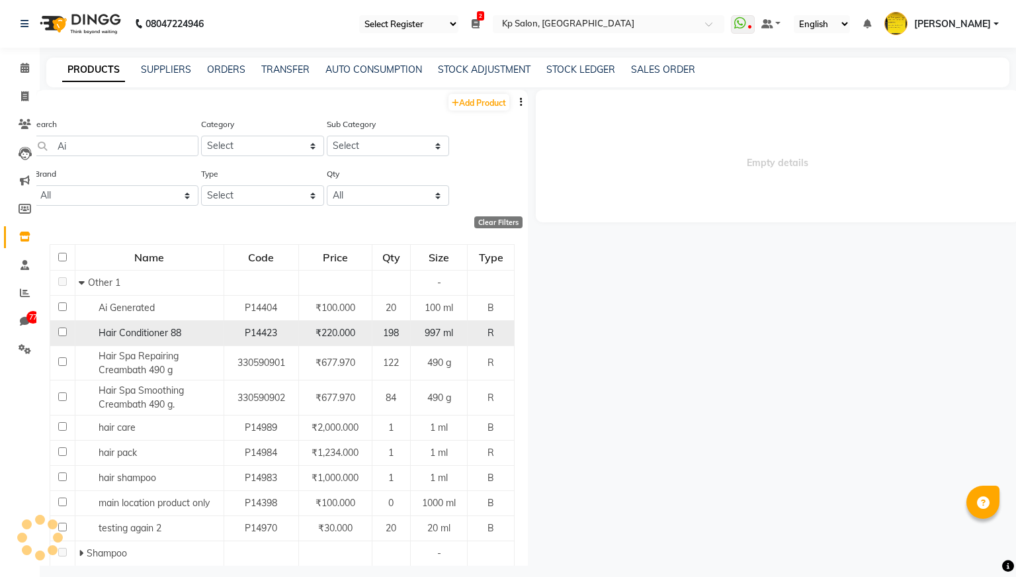
click at [157, 331] on span "Hair Conditioner 88" at bounding box center [140, 333] width 83 height 12
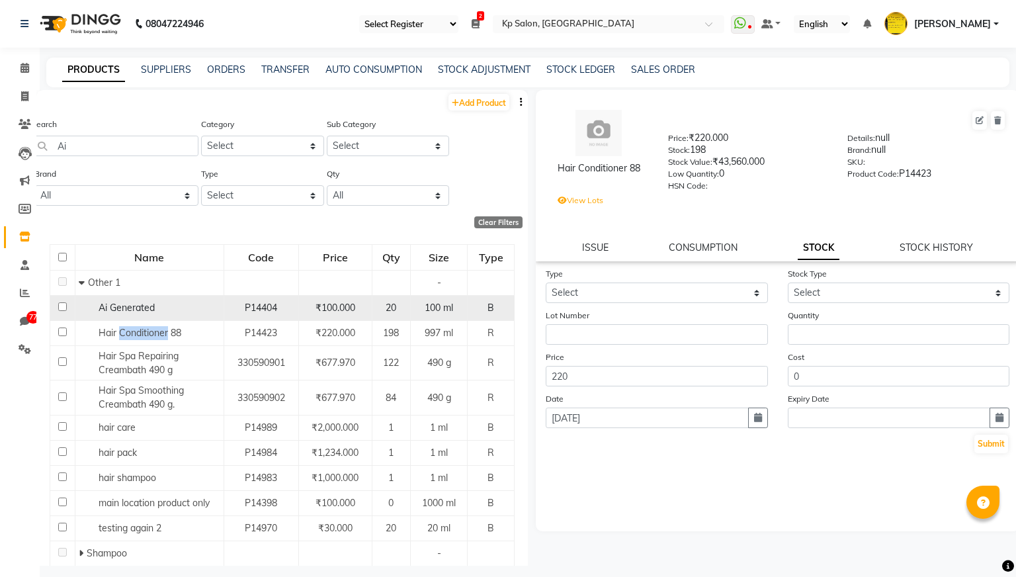
click at [143, 311] on span "Ai Generated" at bounding box center [127, 308] width 56 height 12
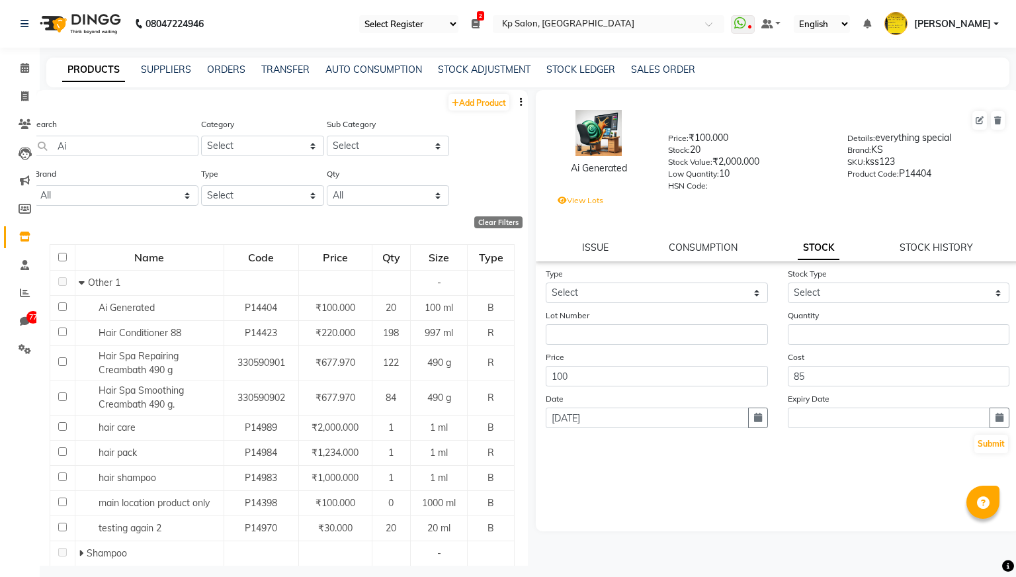
click at [576, 199] on label "View Lots" at bounding box center [581, 200] width 46 height 12
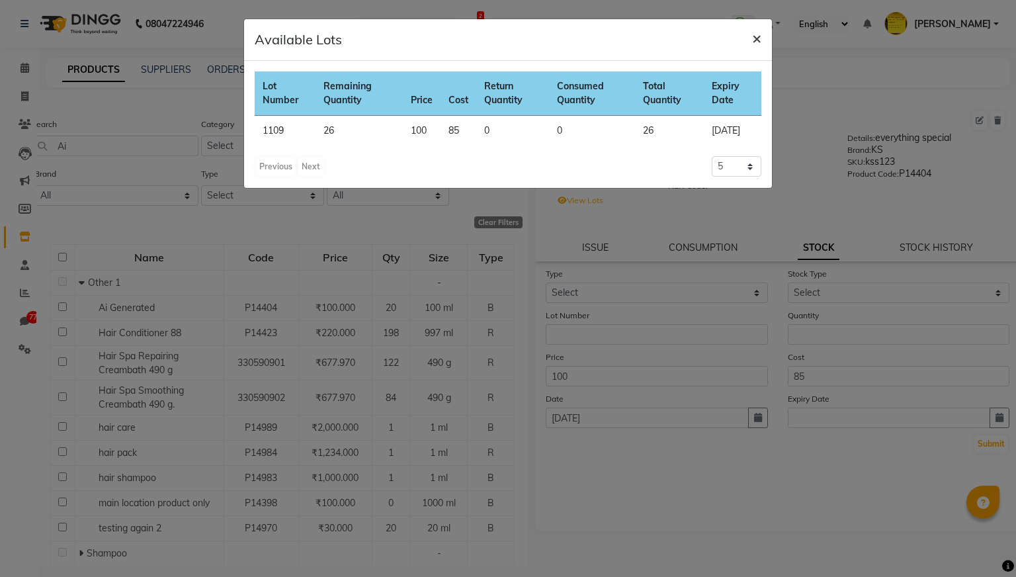
click at [757, 37] on span "×" at bounding box center [756, 38] width 9 height 20
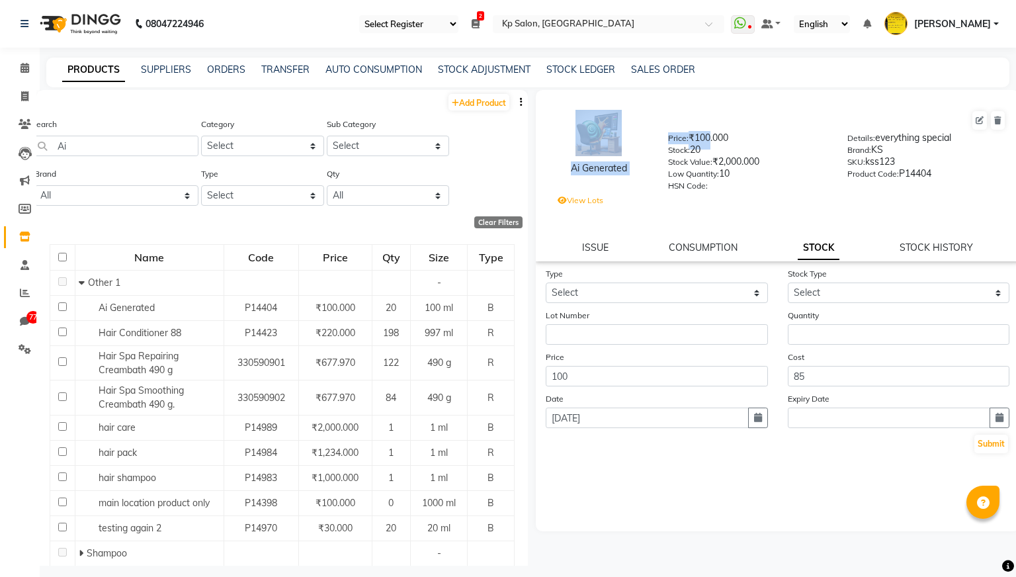
drag, startPoint x: 708, startPoint y: 148, endPoint x: 654, endPoint y: 148, distance: 54.2
click at [654, 148] on div "Ai Generated Price: ₹100.000 Stock: 20 Stock Value: ₹2,000.000 Low Quantity: 10…" at bounding box center [777, 161] width 503 height 128
click at [708, 149] on div "Price: ₹100.000" at bounding box center [747, 140] width 159 height 19
drag, startPoint x: 708, startPoint y: 149, endPoint x: 669, endPoint y: 148, distance: 39.0
click at [669, 148] on div "Price: ₹100.000 Stock: 20 Stock Value: ₹2,000.000 Low Quantity: 10 HSN Code:" at bounding box center [747, 161] width 179 height 60
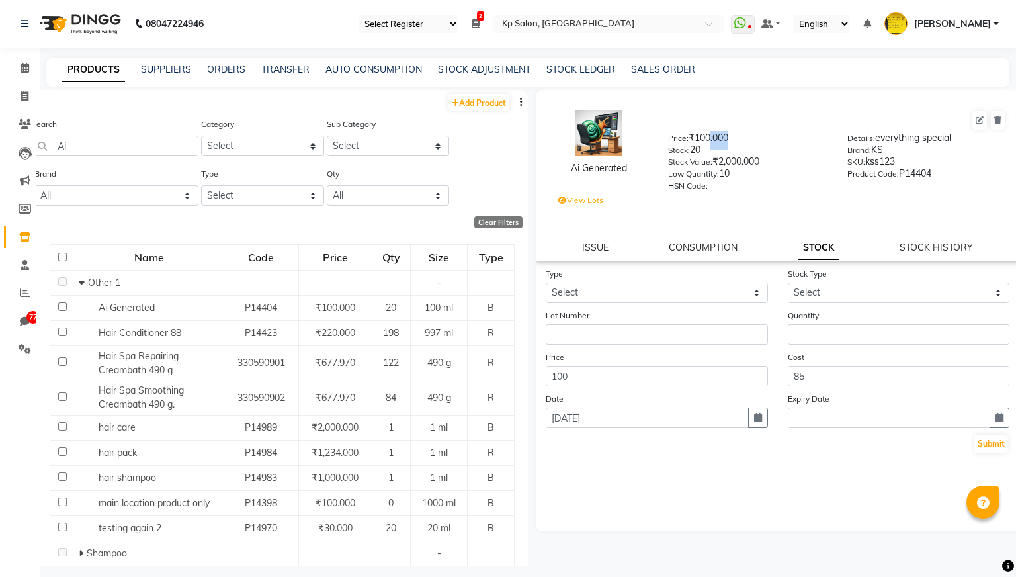
click at [756, 154] on div "Stock: 20" at bounding box center [747, 152] width 159 height 19
drag, startPoint x: 708, startPoint y: 152, endPoint x: 656, endPoint y: 151, distance: 51.6
click at [656, 151] on div "Ai Generated Price: ₹100.000 Stock: 20 Stock Value: ₹2,000.000 Low Quantity: 10…" at bounding box center [777, 161] width 503 height 128
click at [735, 196] on div "HSN Code:" at bounding box center [747, 188] width 159 height 19
click at [581, 200] on label "View Lots" at bounding box center [581, 200] width 46 height 12
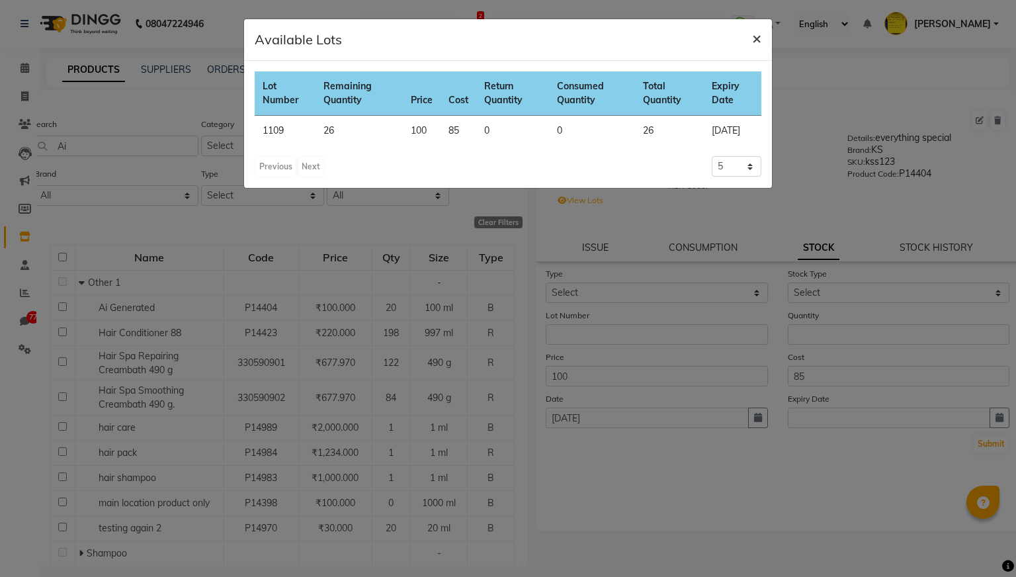
click at [759, 38] on span "×" at bounding box center [756, 38] width 9 height 20
